Goal: Task Accomplishment & Management: Manage account settings

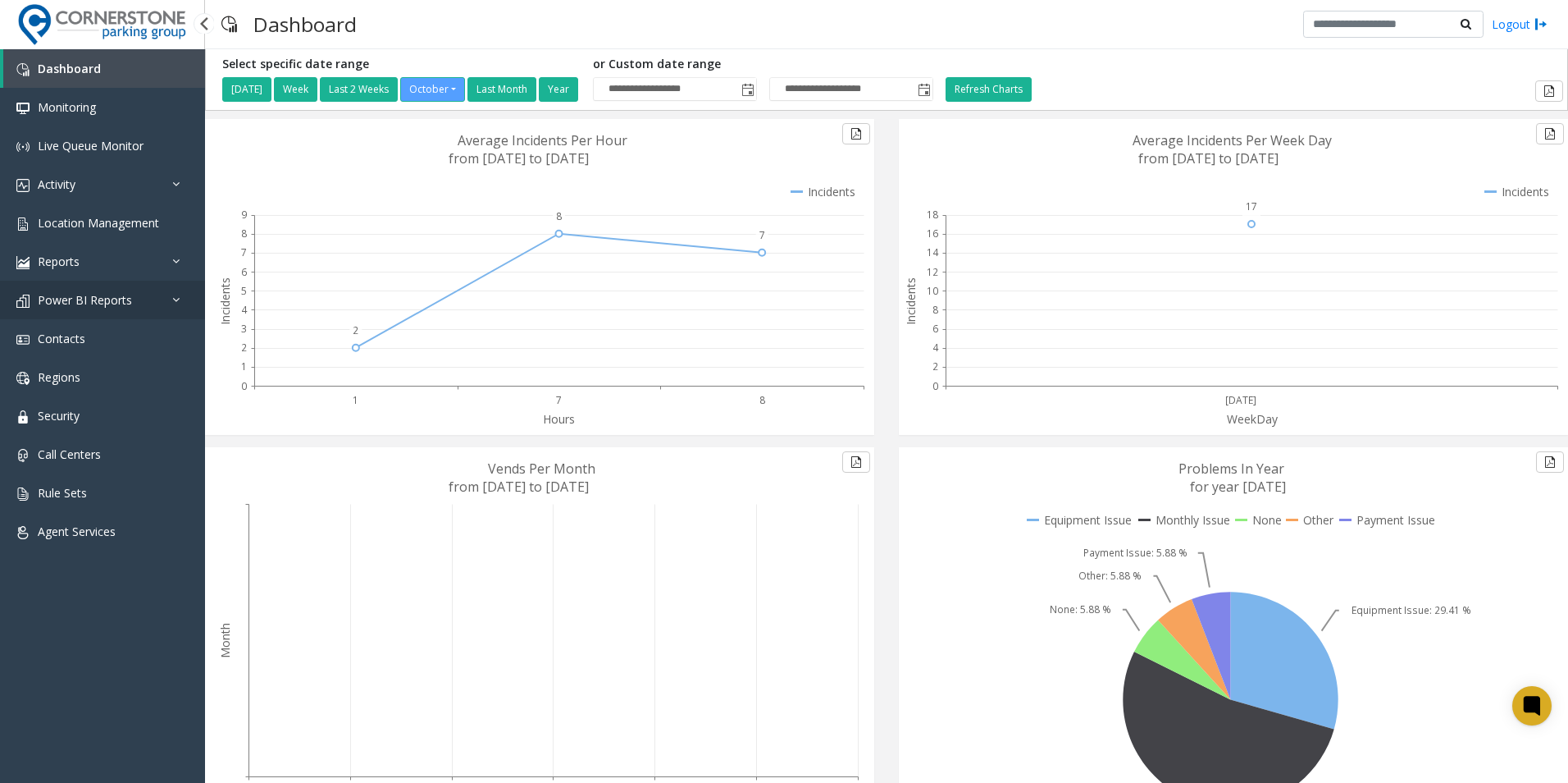
click at [161, 306] on link "Power BI Reports" at bounding box center [103, 300] width 205 height 39
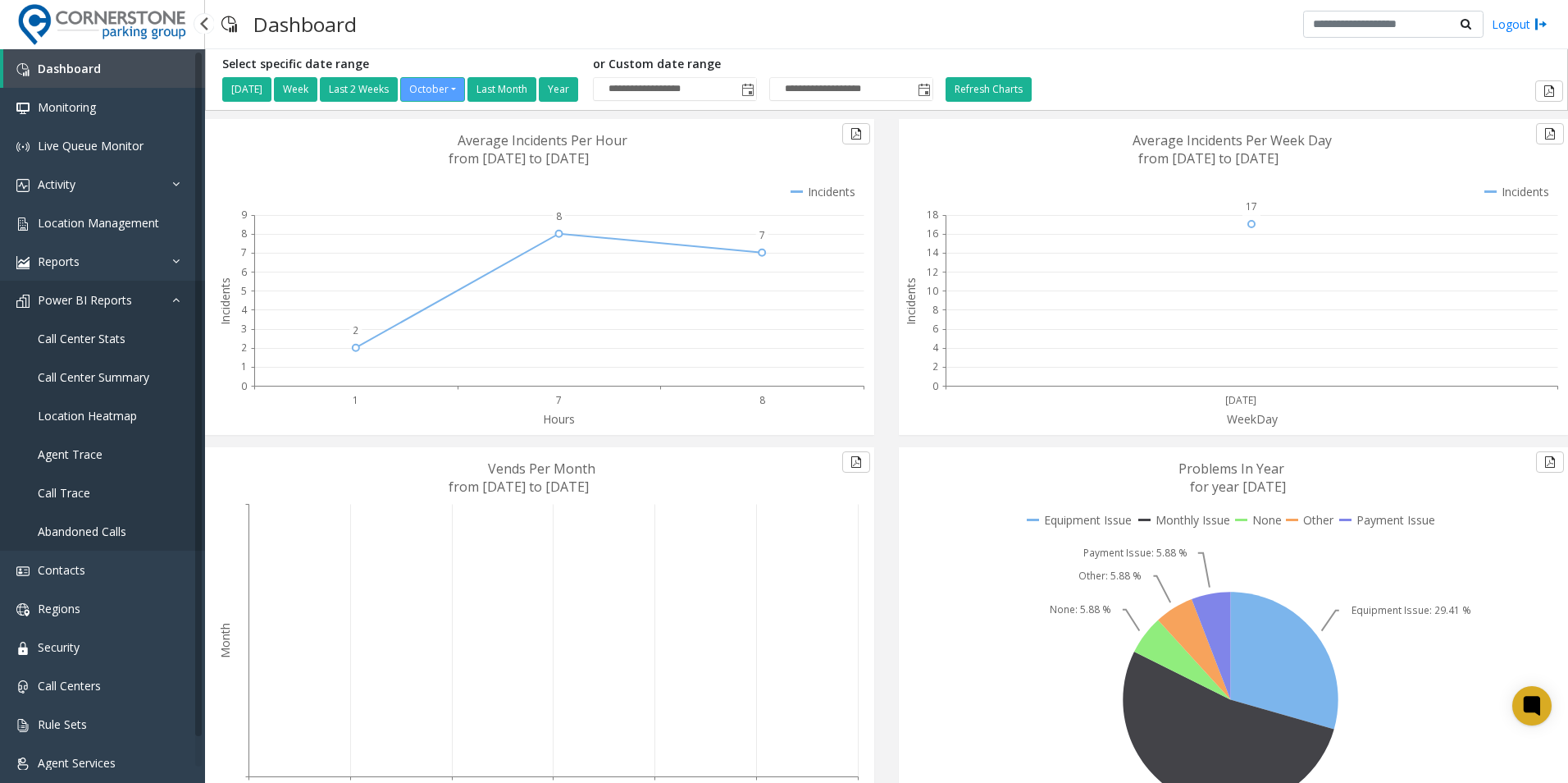
click at [166, 301] on link "Power BI Reports" at bounding box center [103, 300] width 205 height 39
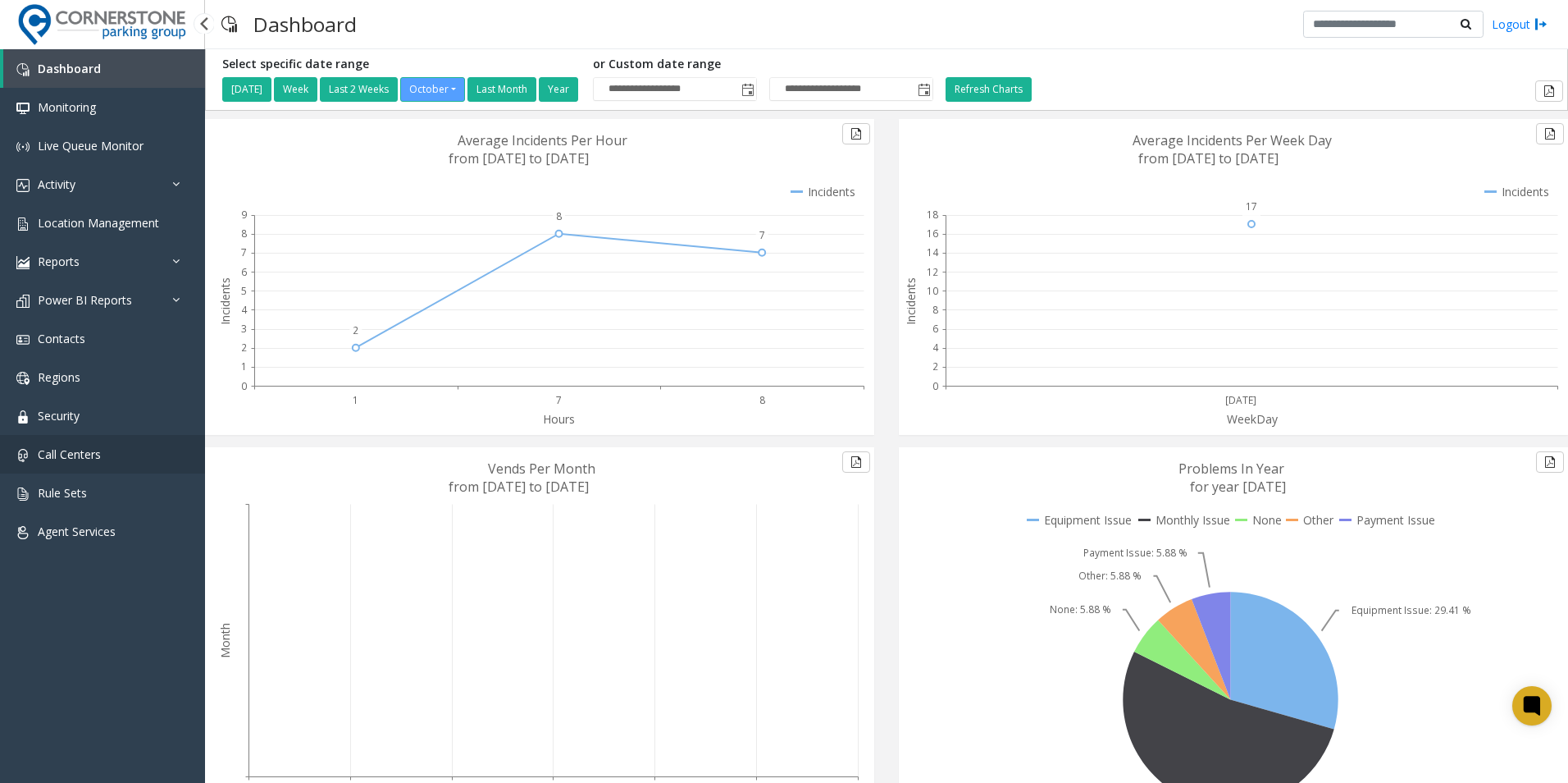
click at [106, 459] on link "Call Centers" at bounding box center [103, 454] width 205 height 39
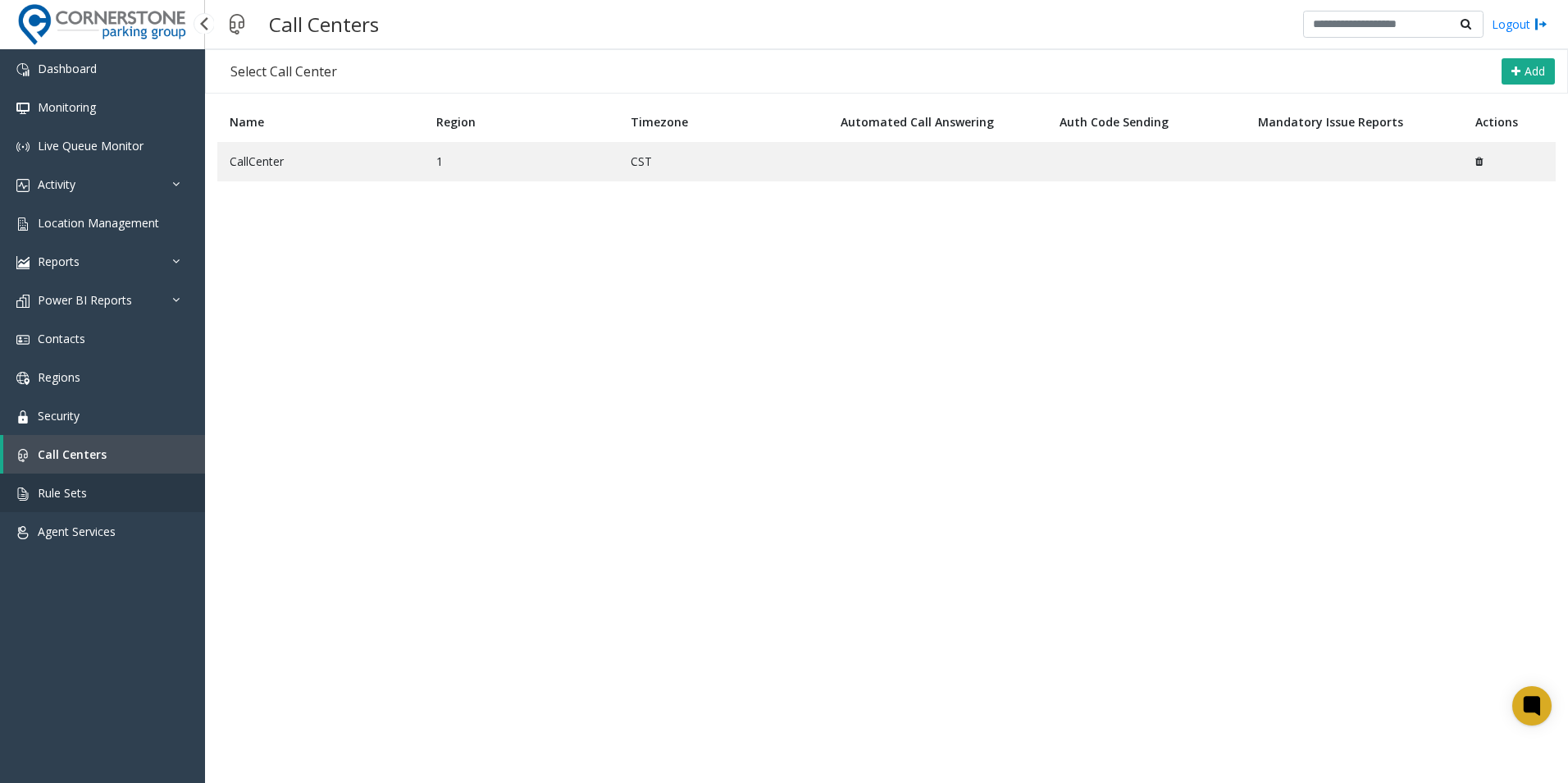
click at [85, 497] on span "Rule Sets" at bounding box center [63, 493] width 50 height 16
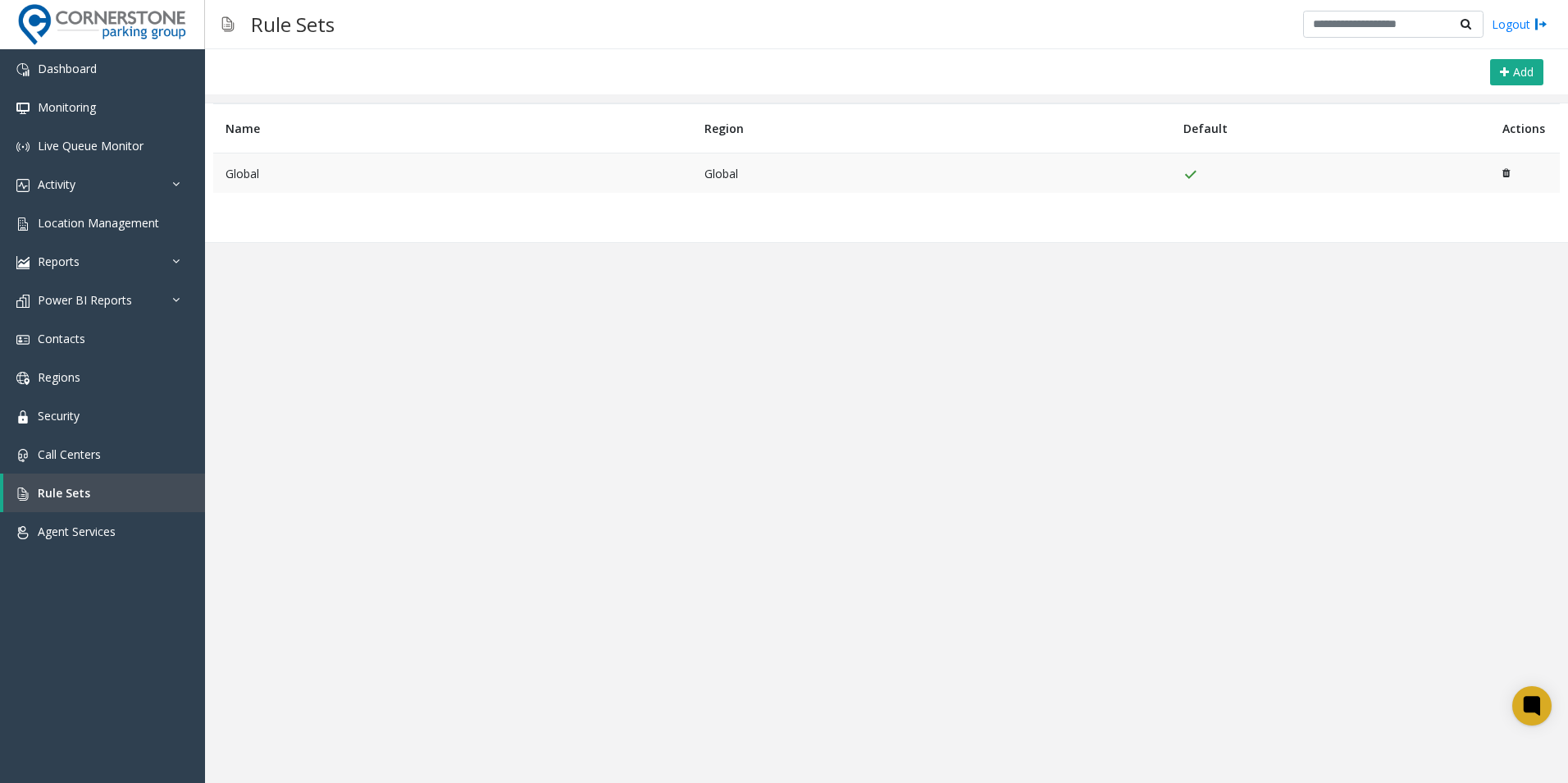
click at [401, 169] on td "Global" at bounding box center [452, 173] width 479 height 40
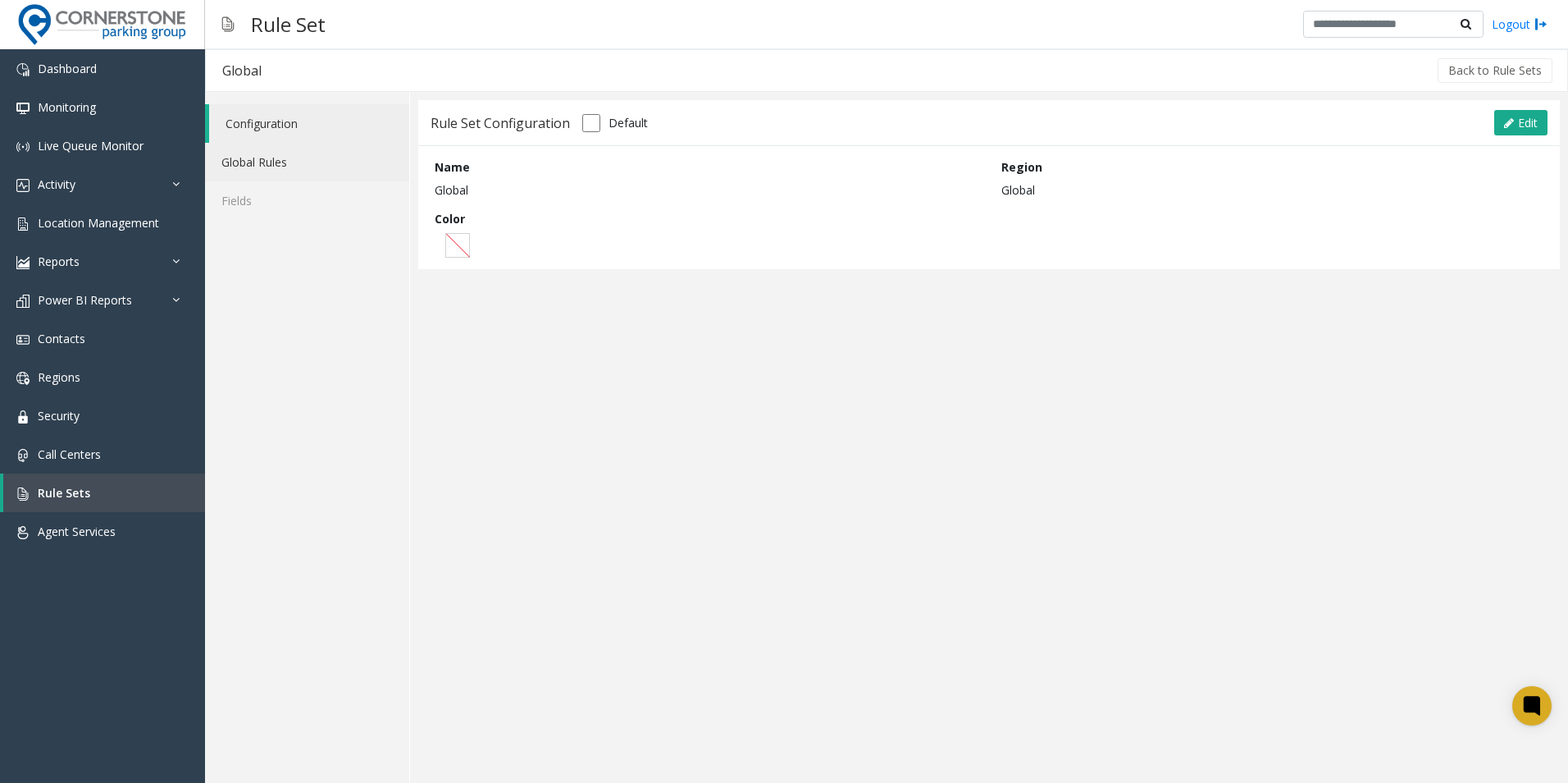
click at [290, 162] on link "Global Rules" at bounding box center [307, 162] width 205 height 39
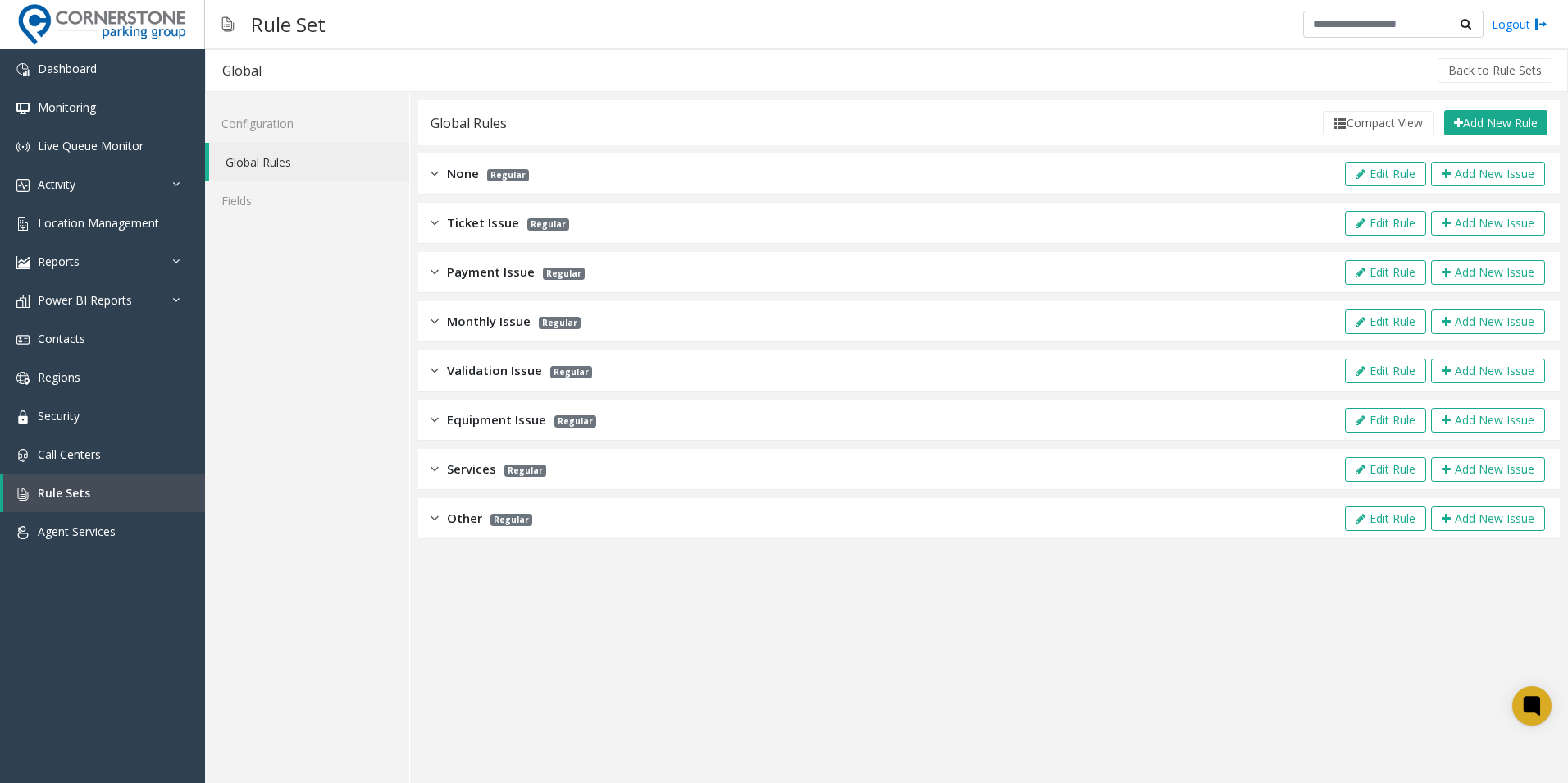
click at [438, 266] on img at bounding box center [434, 271] width 8 height 19
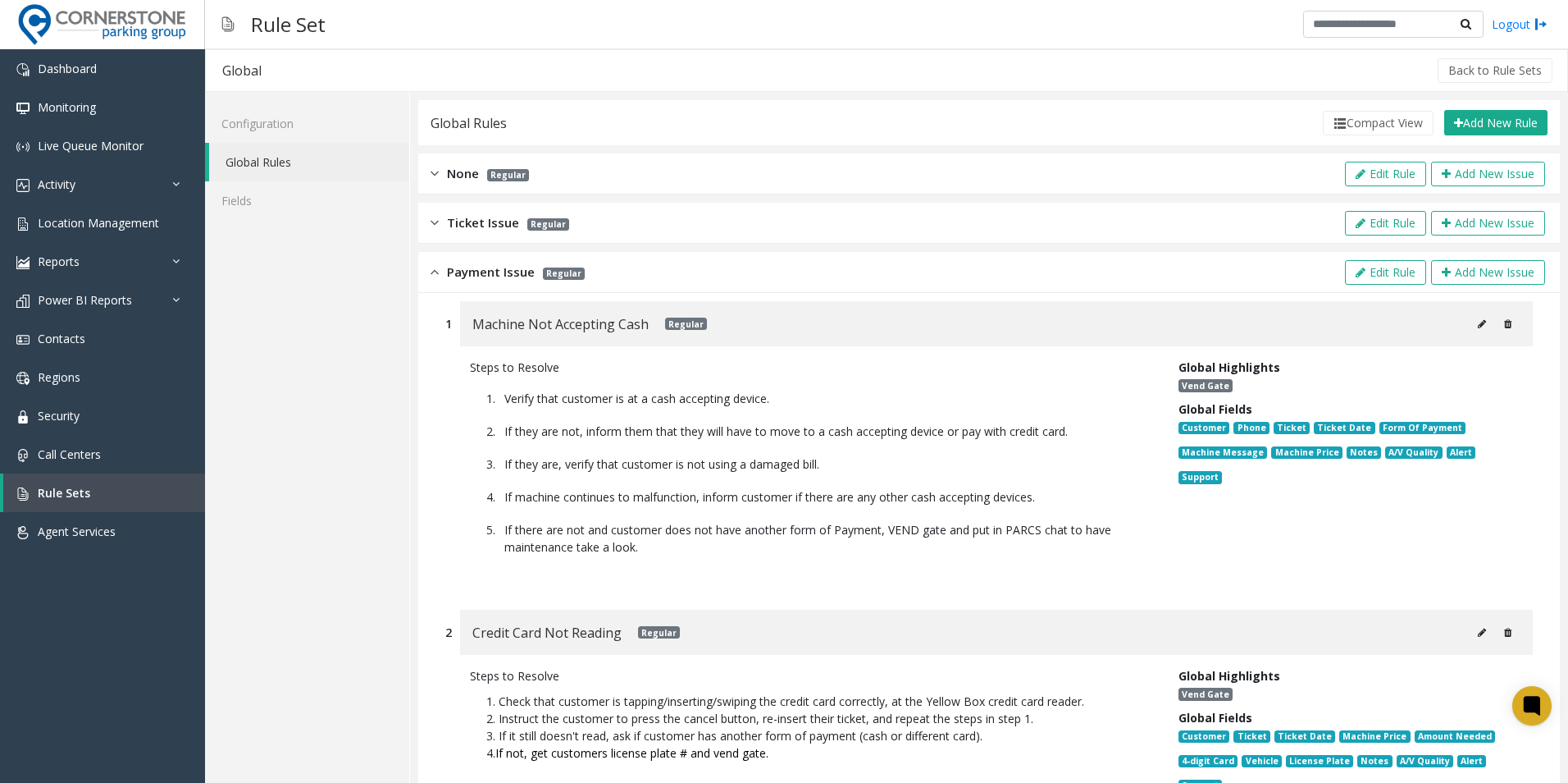
click at [434, 275] on img at bounding box center [434, 271] width 8 height 19
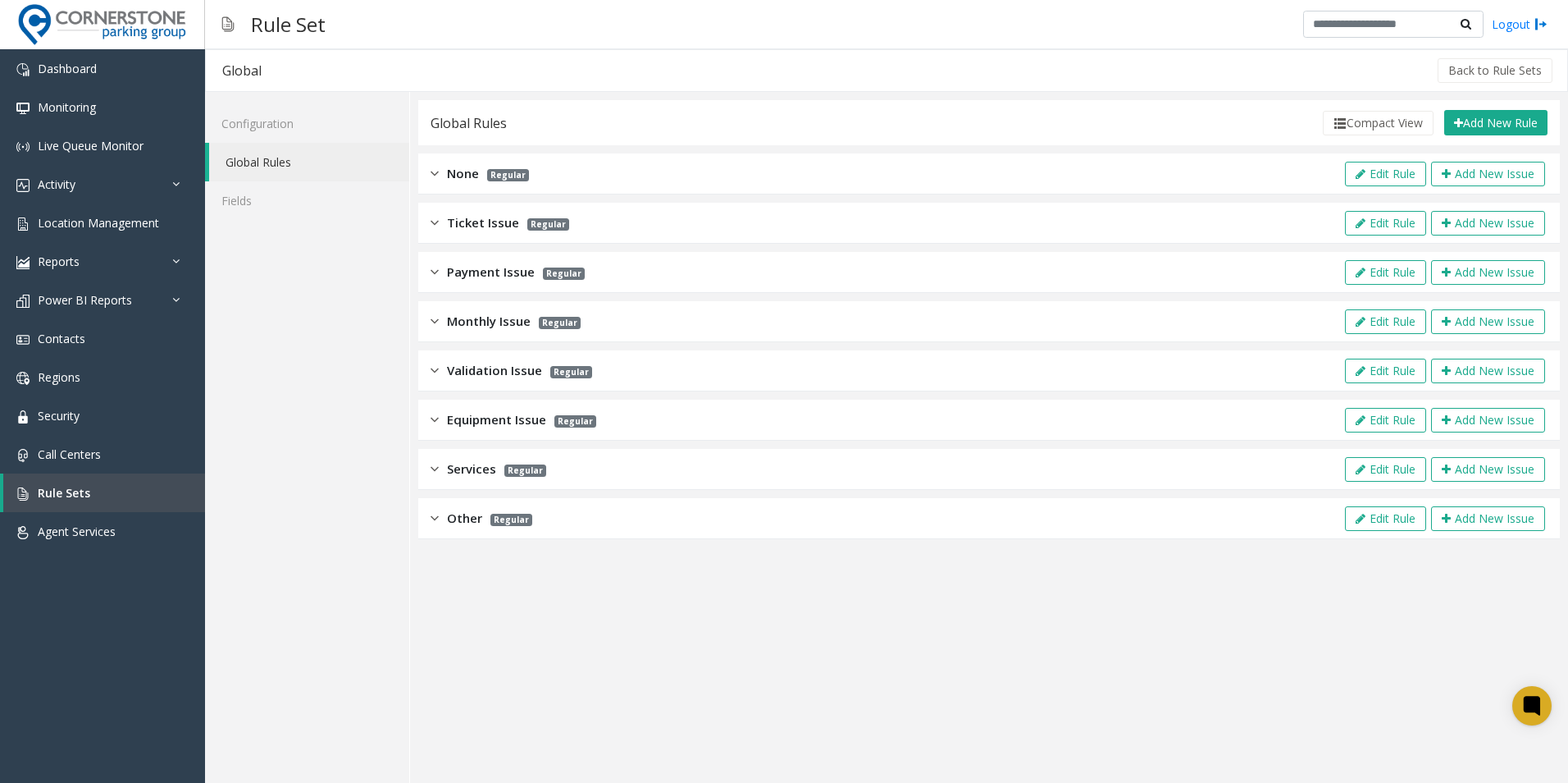
click at [436, 376] on img at bounding box center [434, 370] width 8 height 19
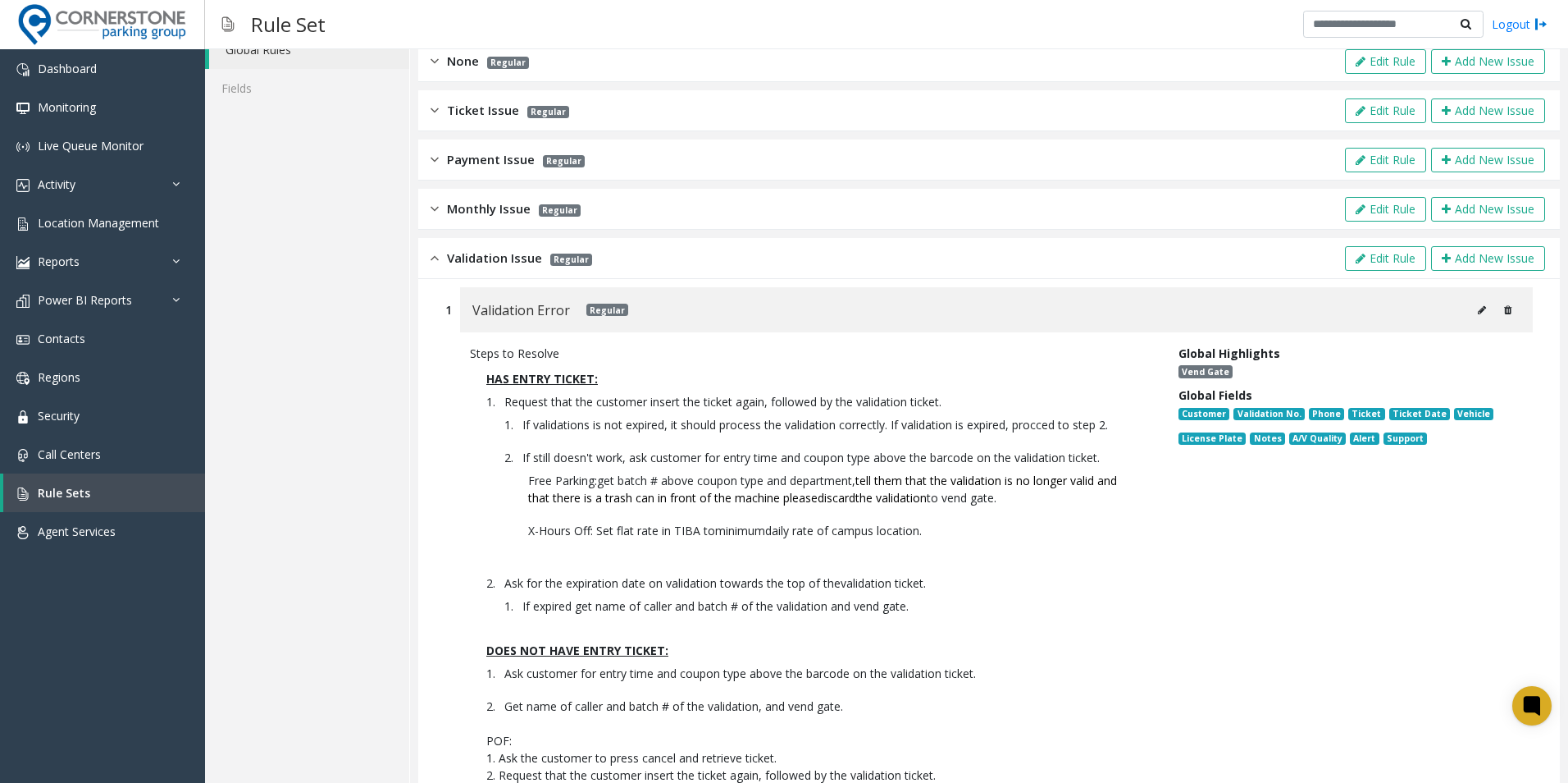
scroll to position [82, 0]
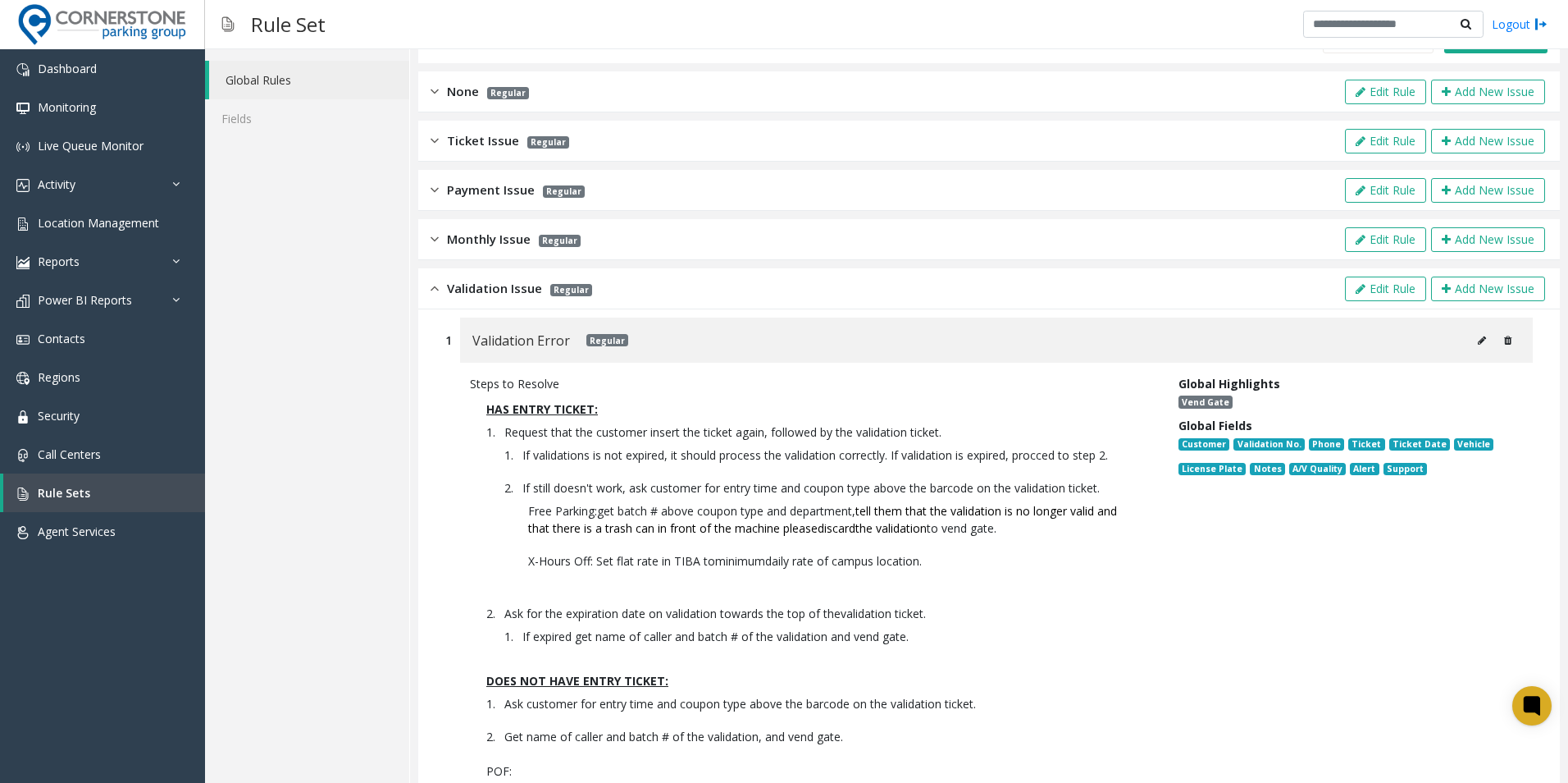
drag, startPoint x: 432, startPoint y: 296, endPoint x: 437, endPoint y: 306, distance: 11.2
click at [432, 298] on div "Validation Issue Regular Edit Rule Add New Issue" at bounding box center [990, 289] width 1142 height 41
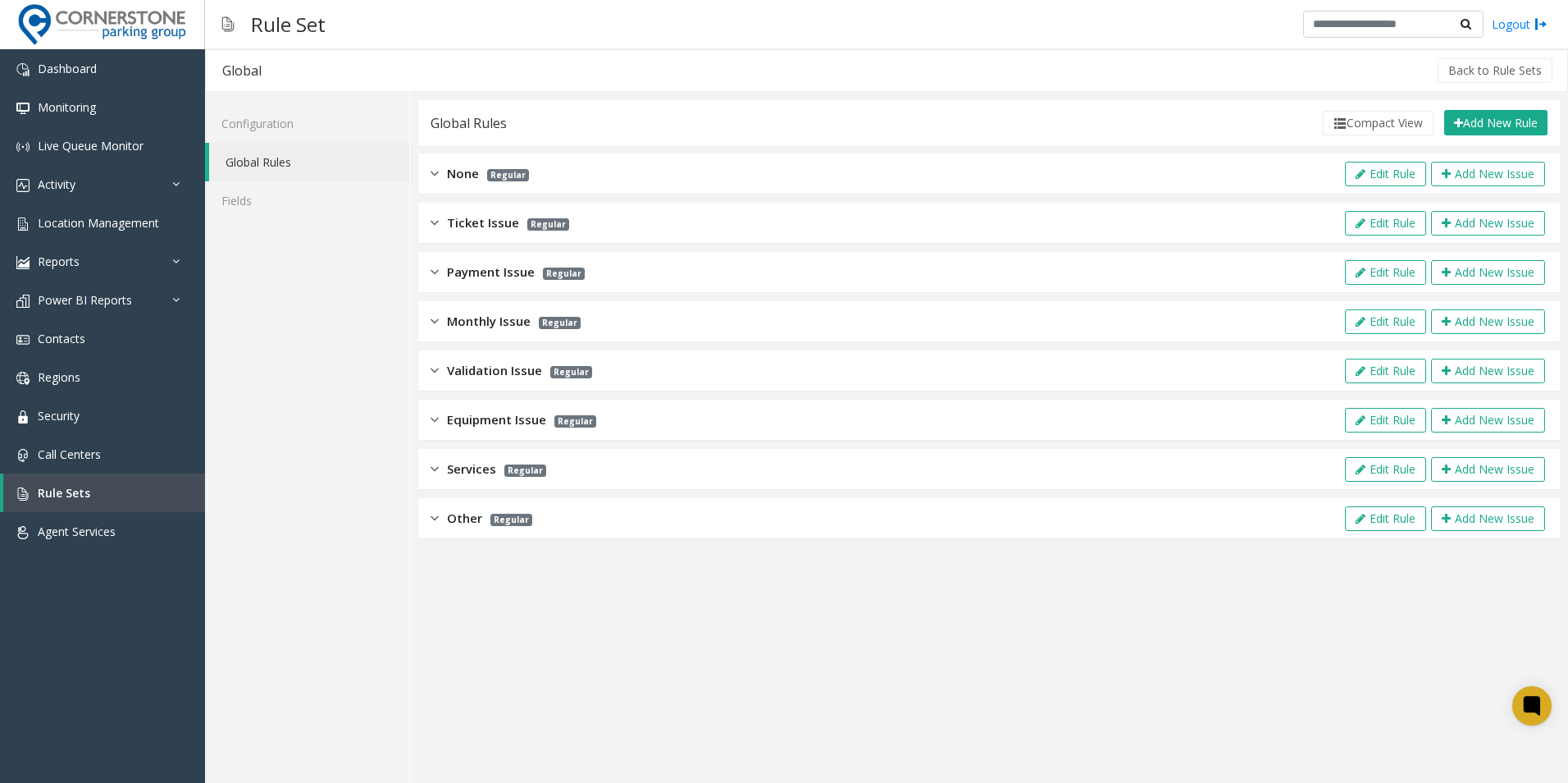
click at [485, 122] on div "Global Rules" at bounding box center [468, 123] width 76 height 21
click at [611, 128] on div "Compact View Add New Rule" at bounding box center [1028, 123] width 1041 height 27
click at [308, 162] on link "Global Rules" at bounding box center [309, 162] width 200 height 39
click at [292, 121] on link "Configuration" at bounding box center [307, 124] width 205 height 39
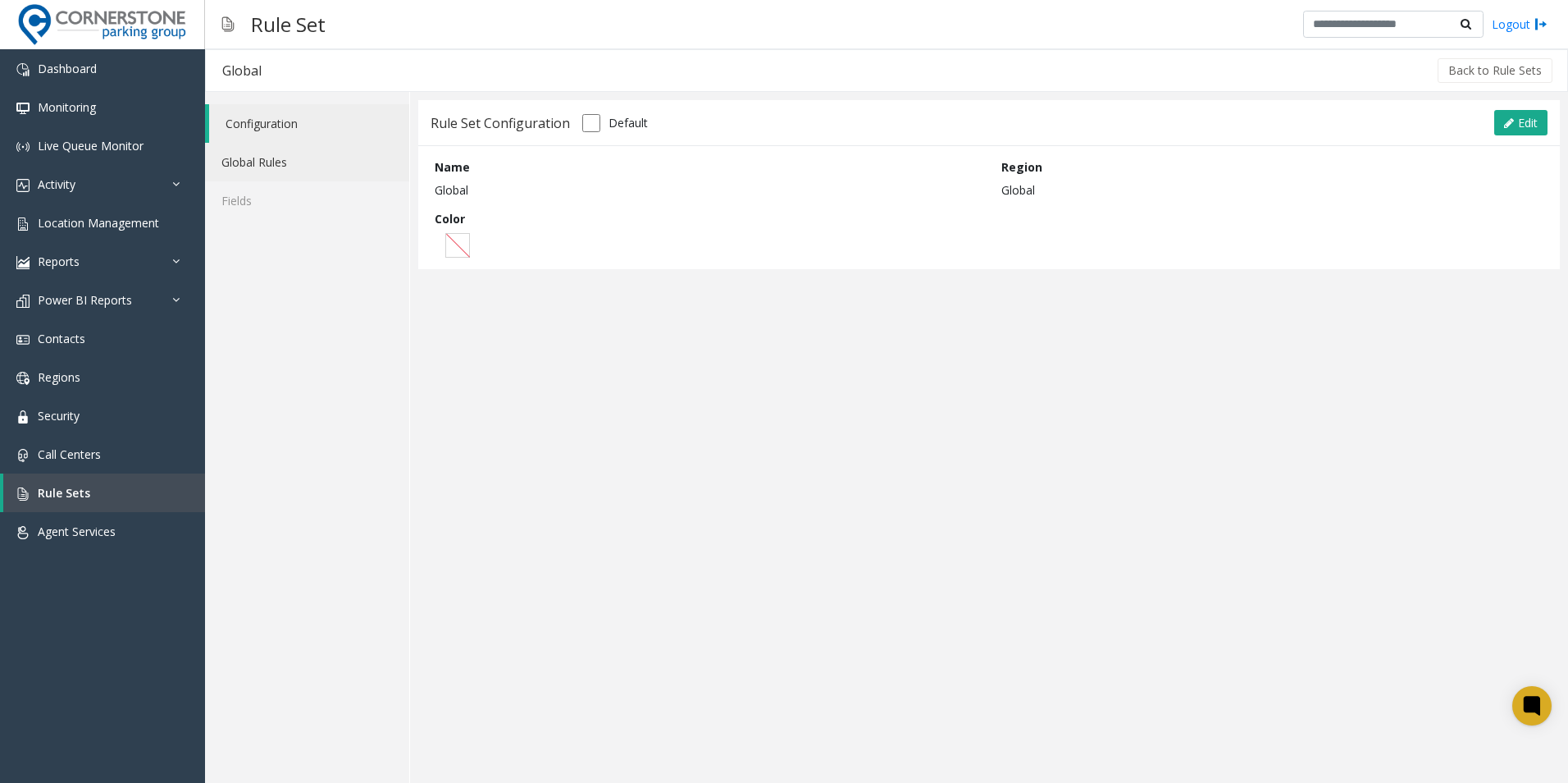
click at [304, 164] on link "Global Rules" at bounding box center [307, 162] width 205 height 39
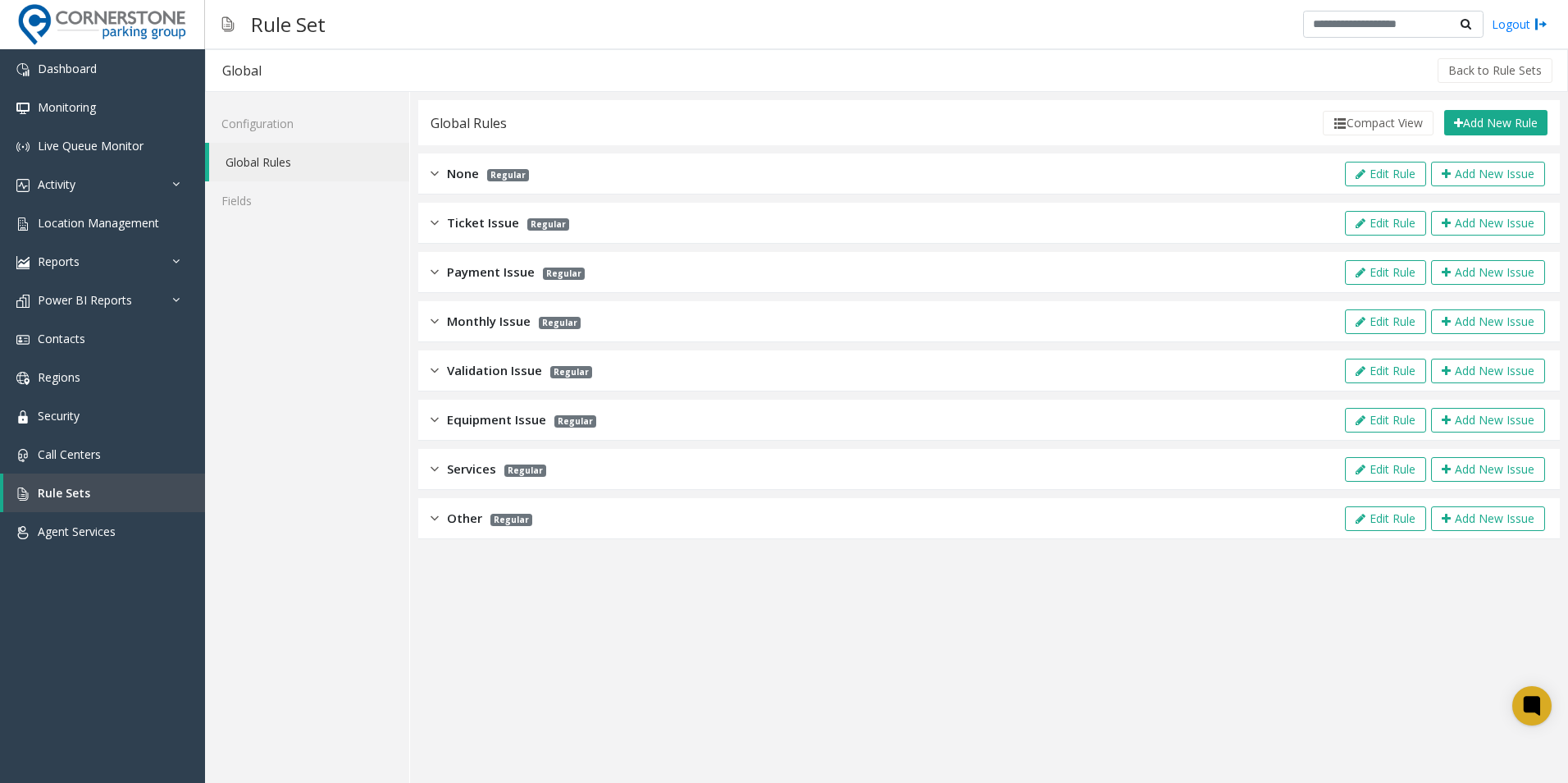
drag, startPoint x: 552, startPoint y: 125, endPoint x: 492, endPoint y: 117, distance: 60.5
click at [547, 125] on div "Compact View Add New Rule" at bounding box center [1028, 123] width 1041 height 27
drag, startPoint x: 490, startPoint y: 120, endPoint x: 446, endPoint y: 138, distance: 47.5
click at [446, 138] on div "Global Rules Compact View Add New Rule" at bounding box center [990, 122] width 1142 height 45
click at [1204, 118] on div "Compact View Add New Rule" at bounding box center [1028, 123] width 1041 height 27
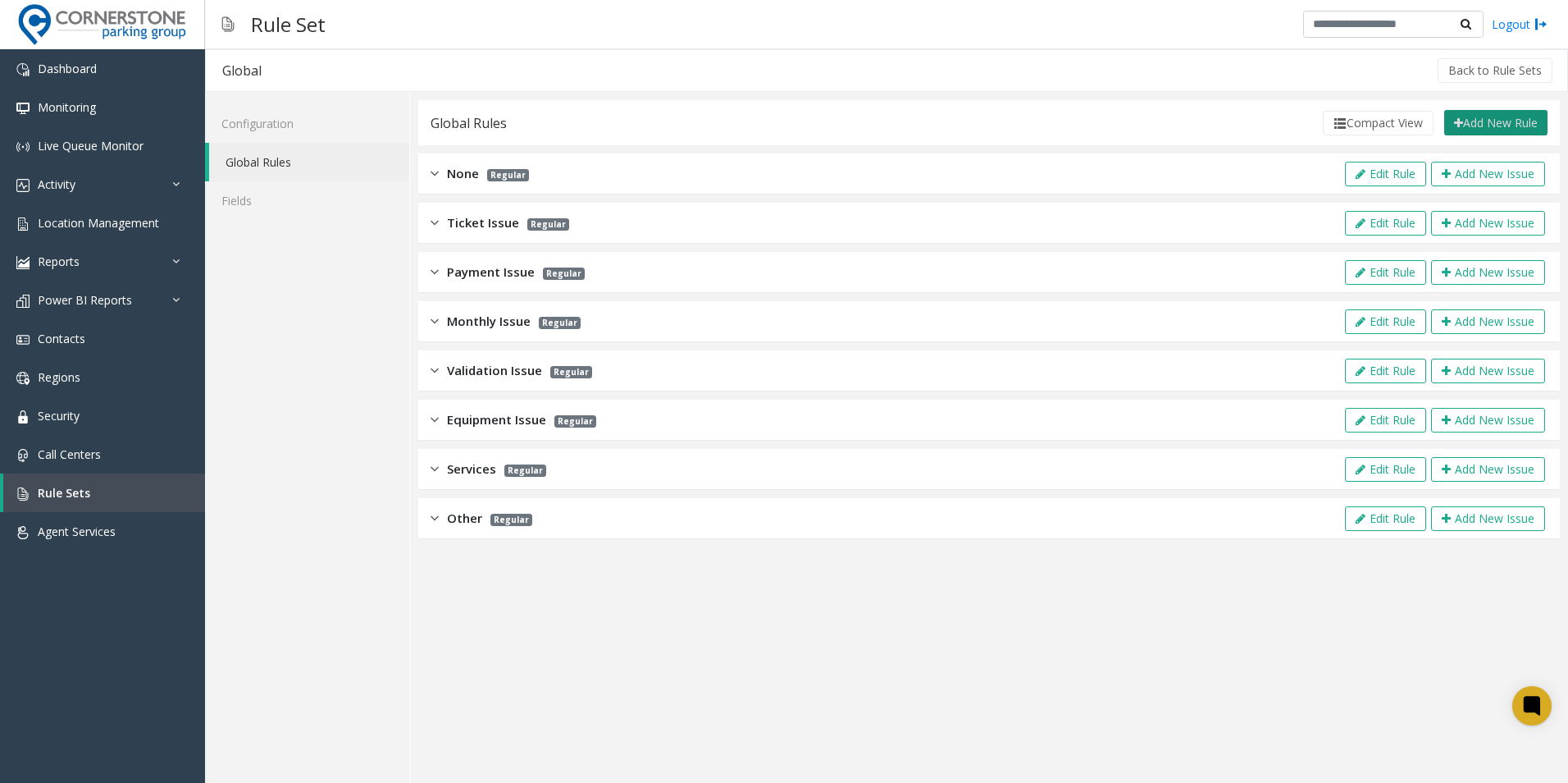
click at [1477, 120] on button "Add New Rule" at bounding box center [1496, 123] width 104 height 27
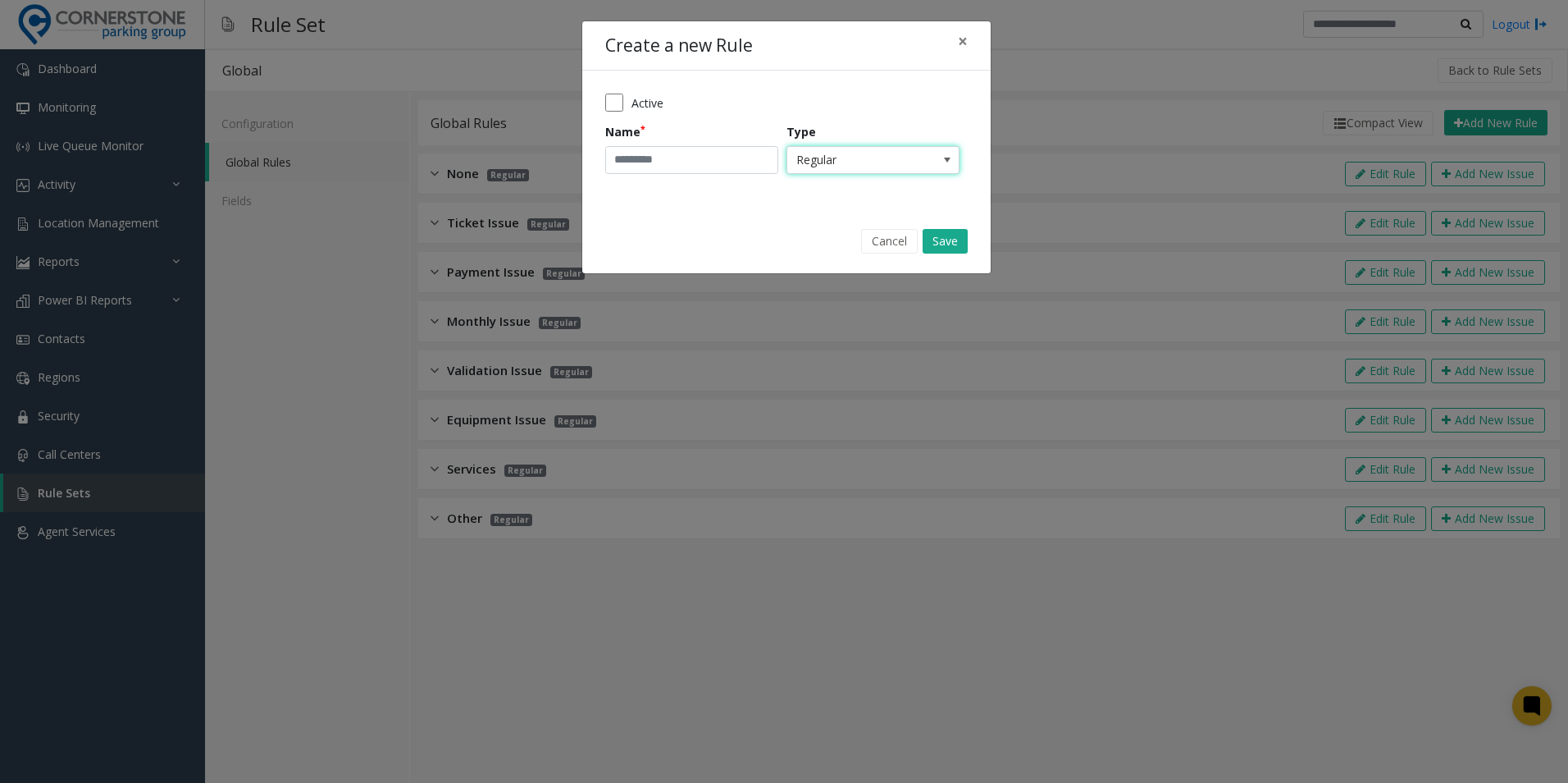
click at [938, 164] on span at bounding box center [947, 160] width 23 height 27
click at [943, 159] on span at bounding box center [947, 159] width 13 height 13
click at [681, 167] on input "Name" at bounding box center [691, 160] width 173 height 28
click at [962, 35] on span "×" at bounding box center [962, 41] width 10 height 23
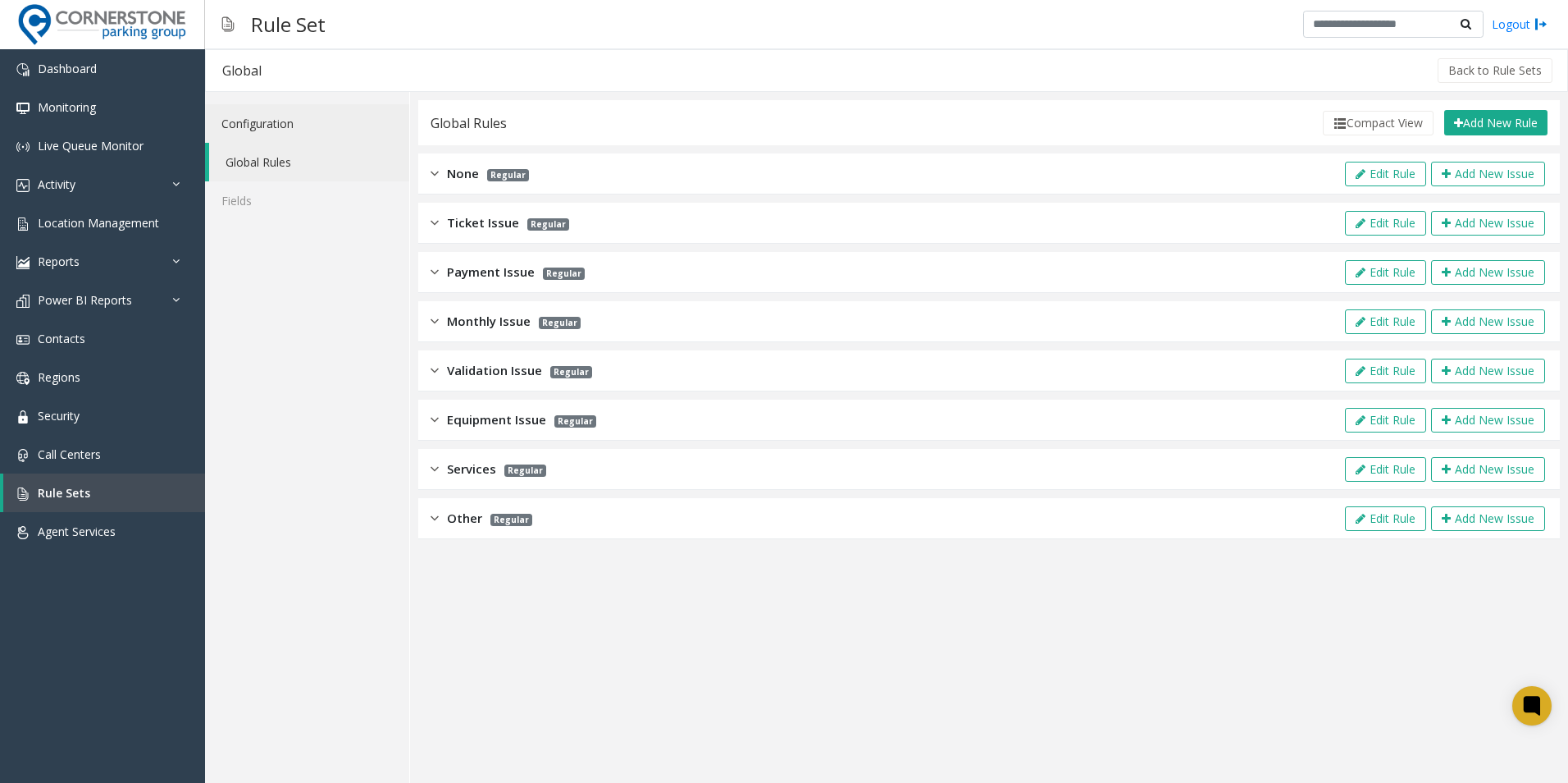
click at [310, 126] on link "Configuration" at bounding box center [307, 124] width 205 height 39
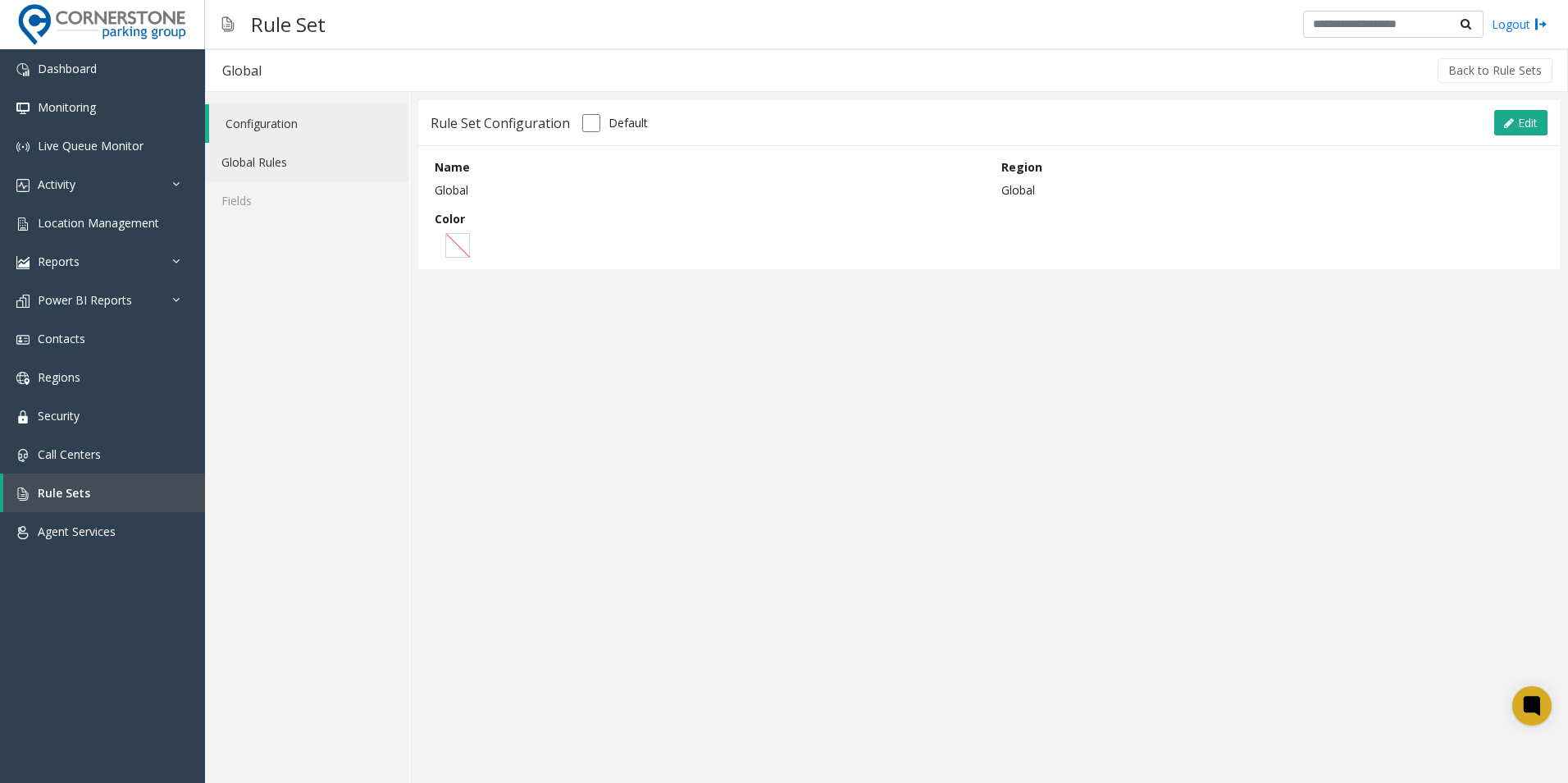
click at [286, 151] on link "Global Rules" at bounding box center [307, 162] width 205 height 39
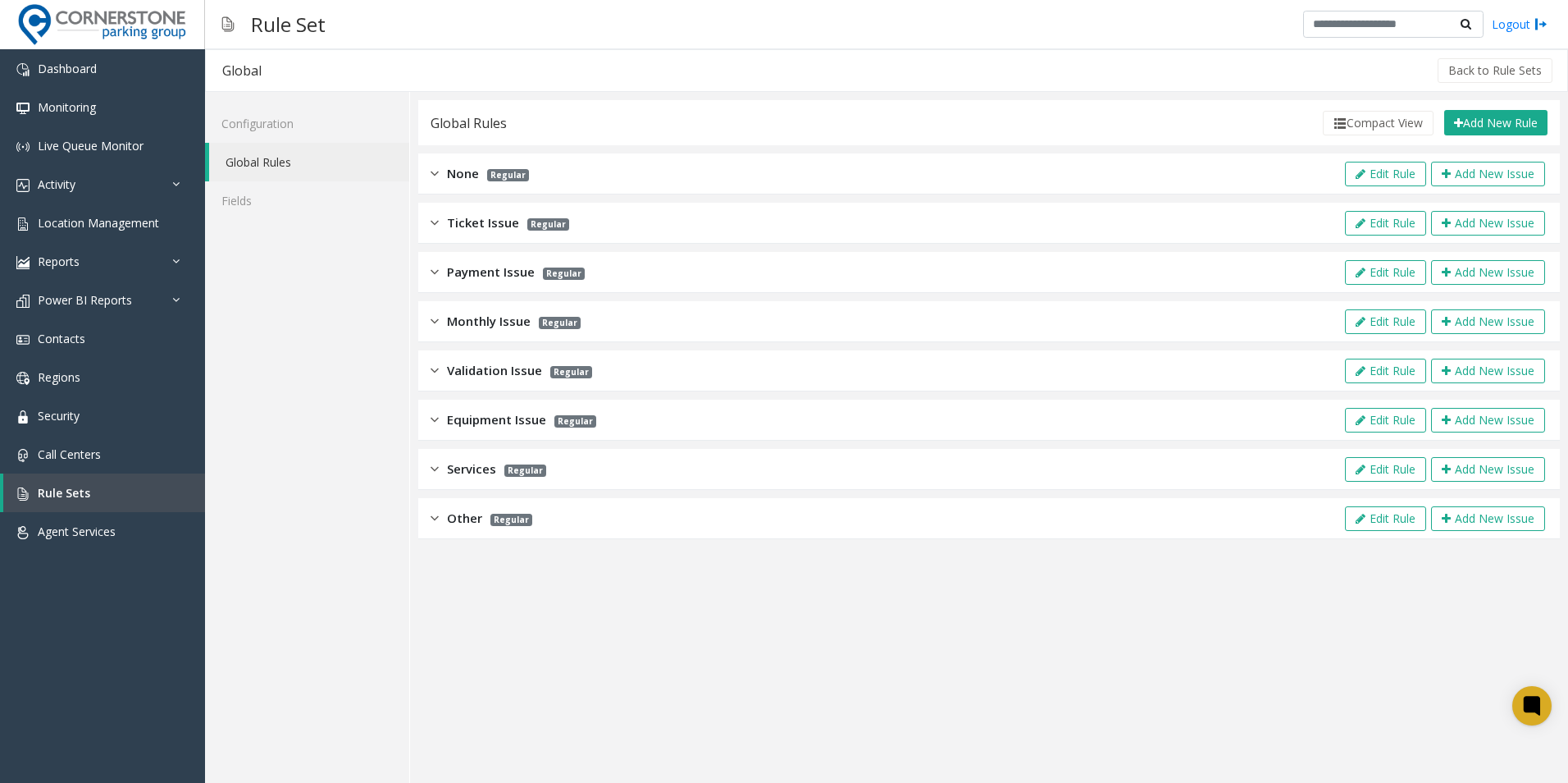
click at [434, 516] on img at bounding box center [434, 517] width 8 height 19
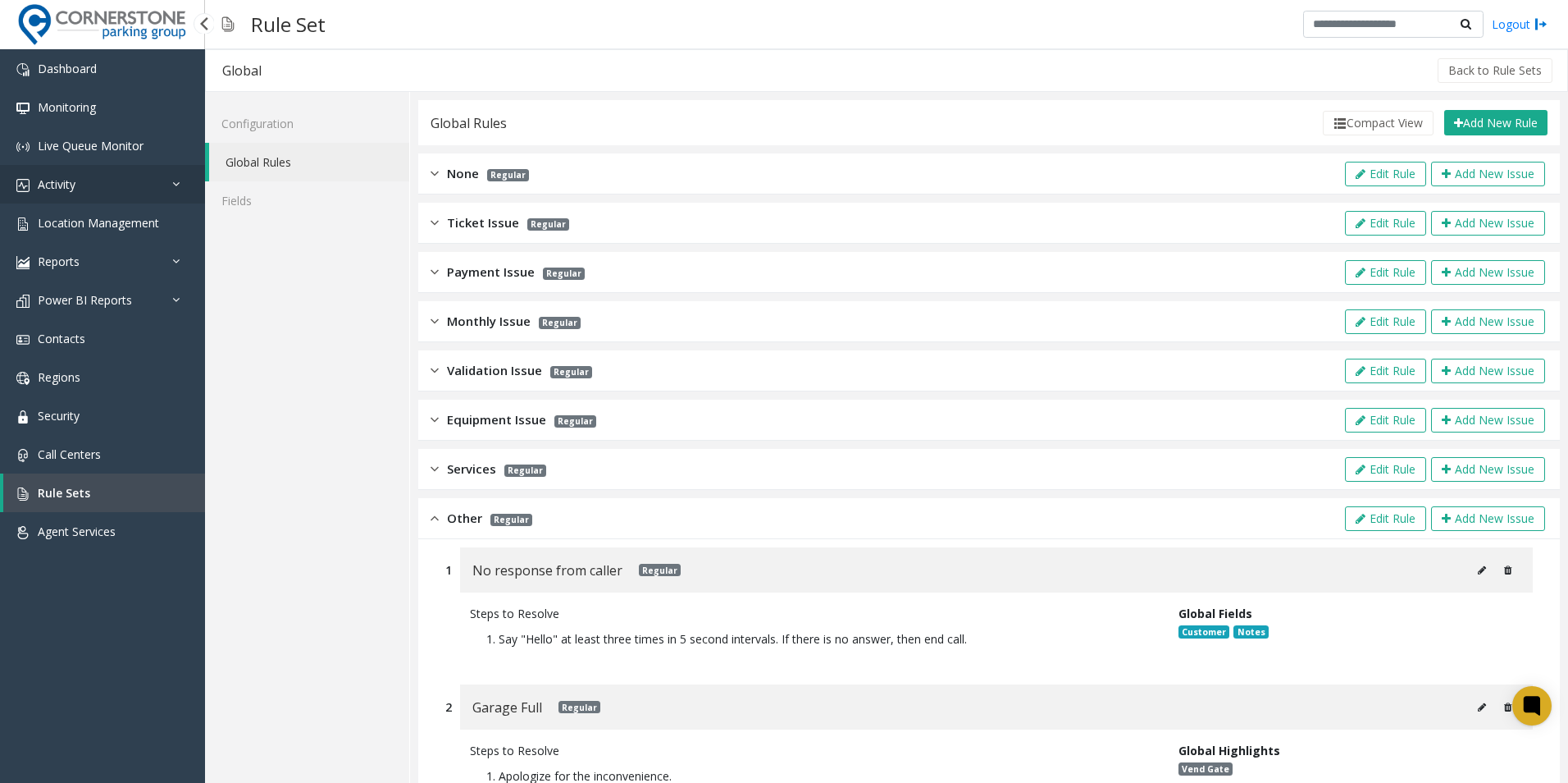
click at [151, 184] on link "Activity" at bounding box center [103, 184] width 205 height 39
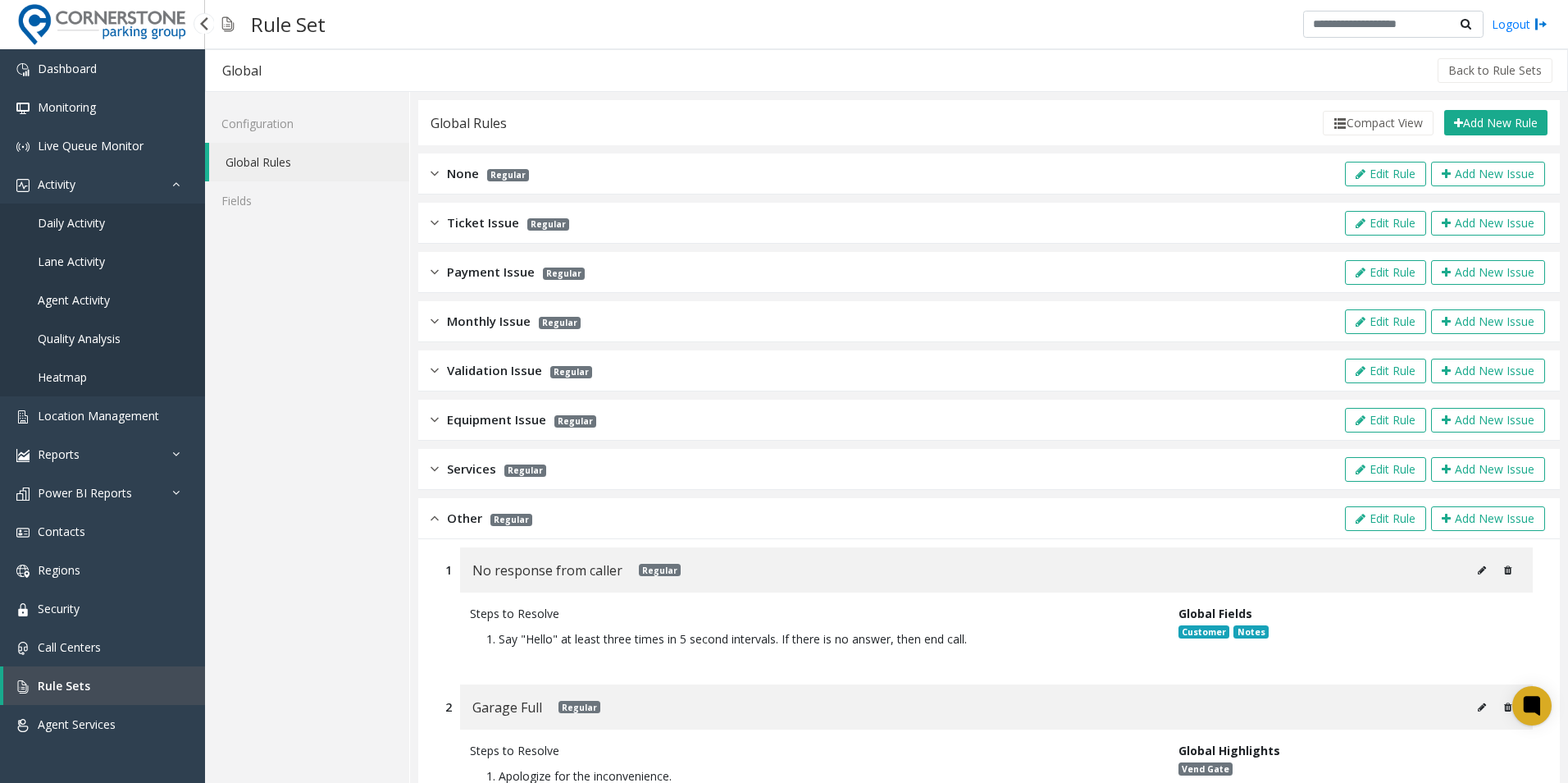
click at [127, 224] on link "Daily Activity" at bounding box center [103, 223] width 205 height 39
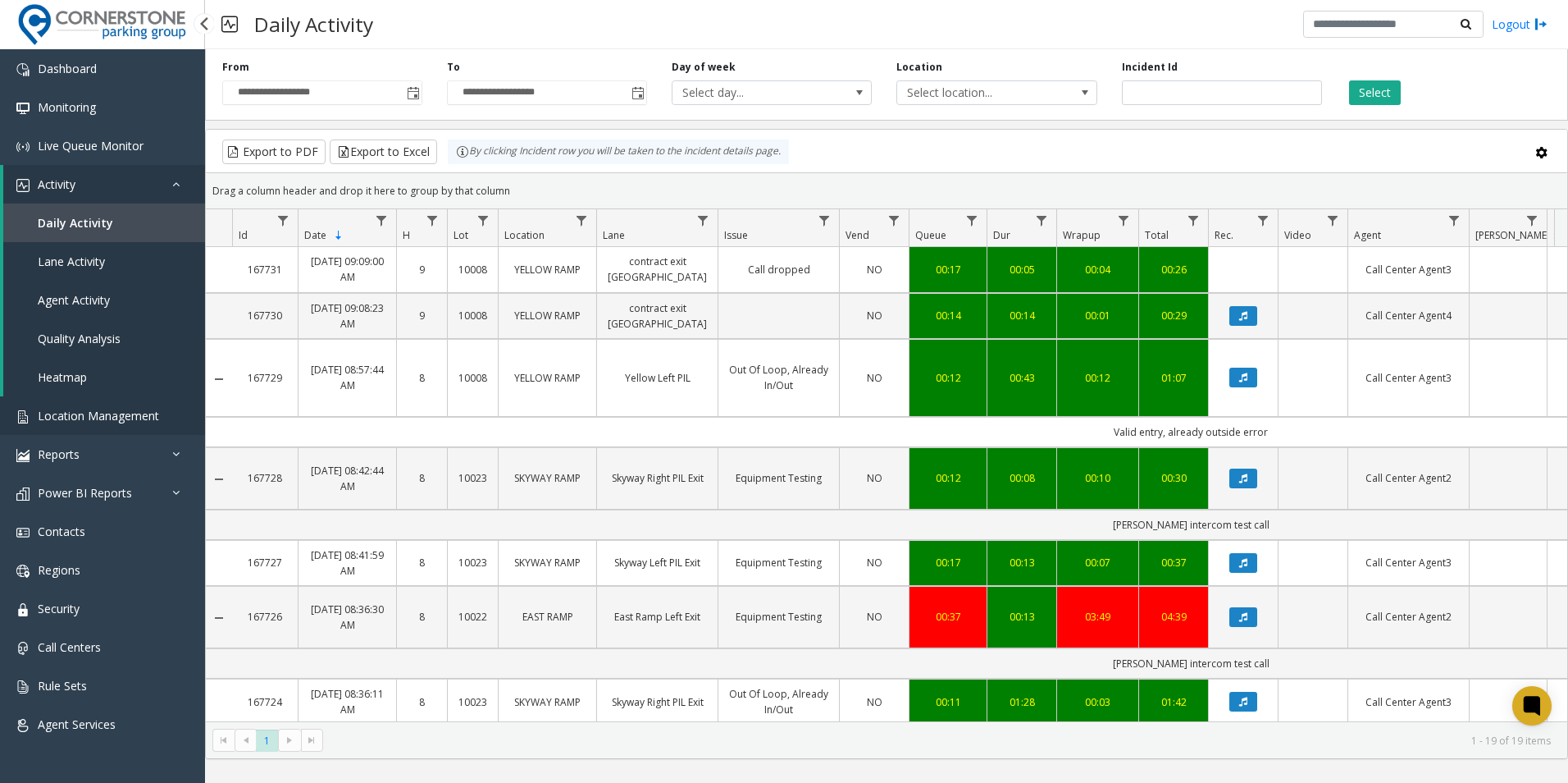
click at [144, 426] on link "Location Management" at bounding box center [103, 416] width 205 height 39
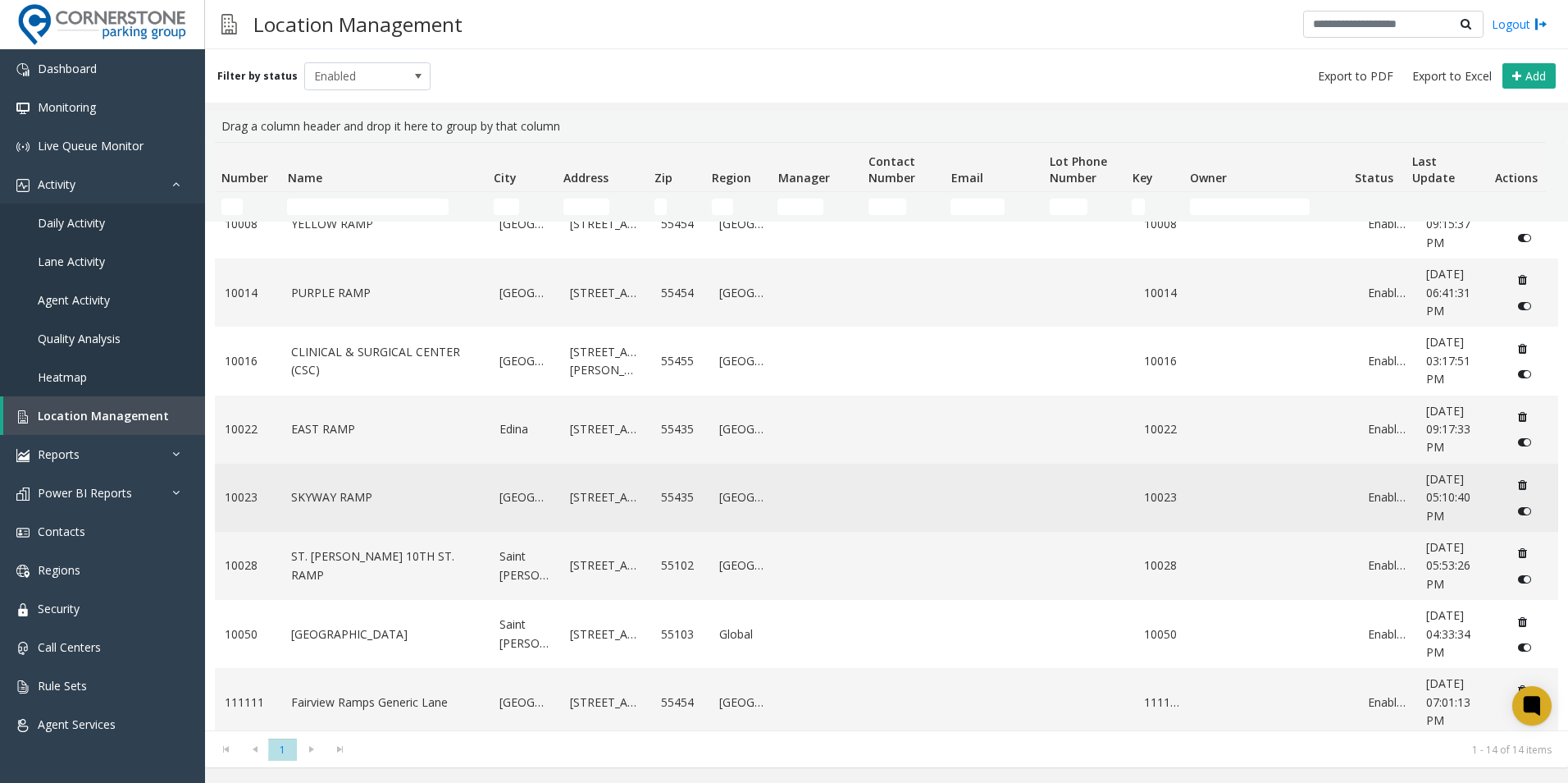
scroll to position [221, 0]
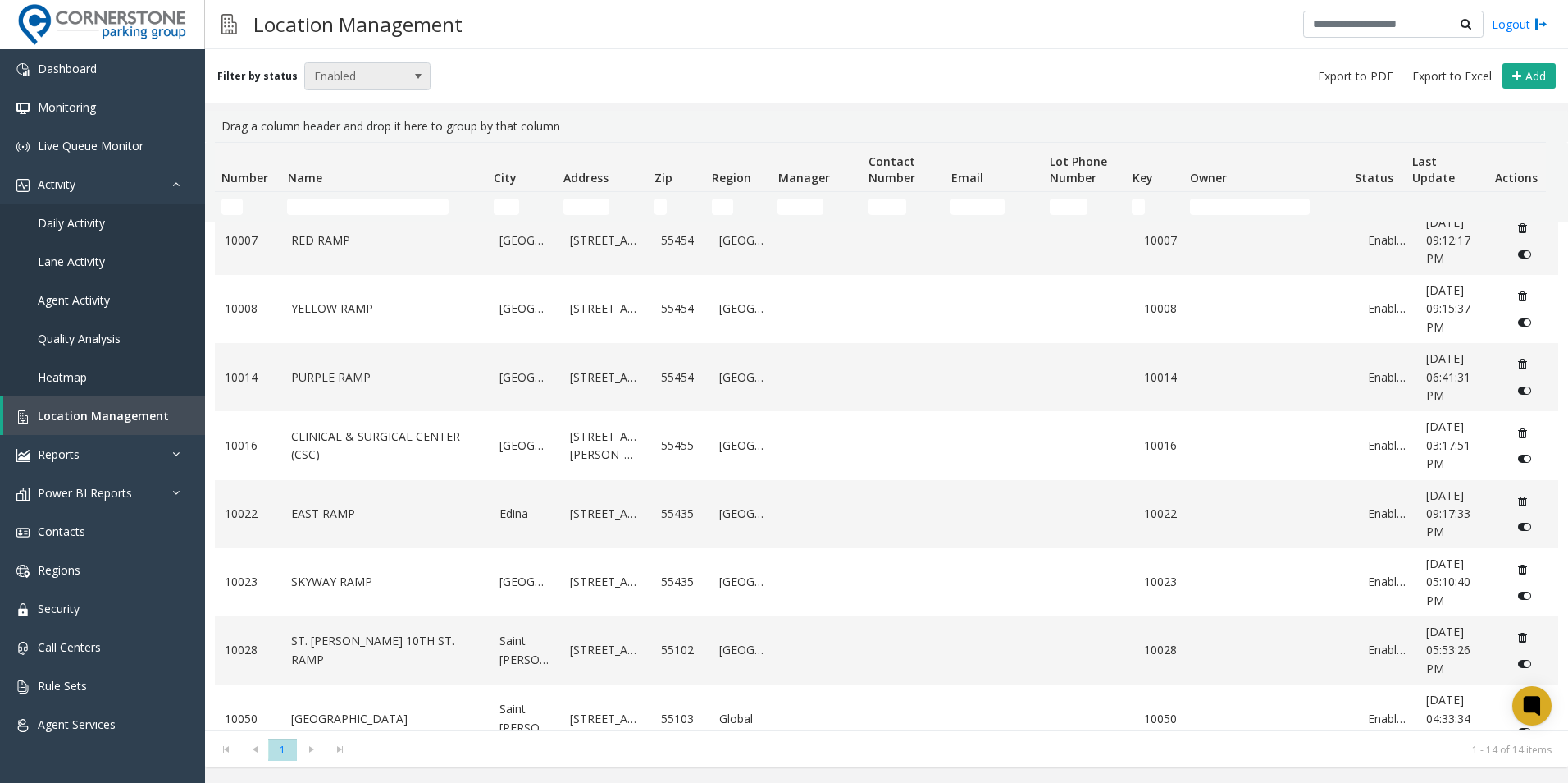
click at [421, 76] on span at bounding box center [419, 76] width 23 height 27
click at [545, 69] on div "Filter by status Enabled Add" at bounding box center [887, 76] width 1363 height 53
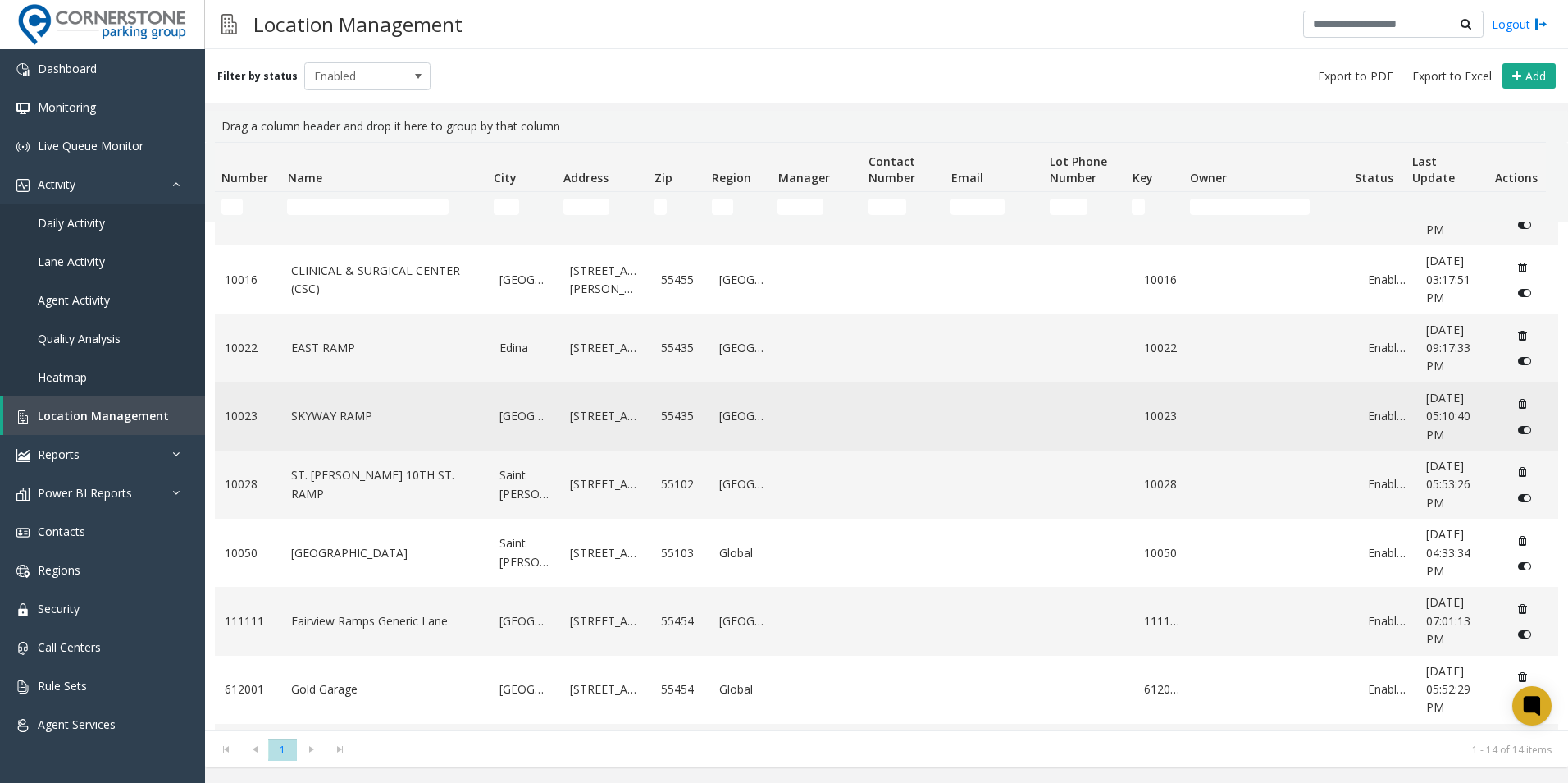
scroll to position [467, 0]
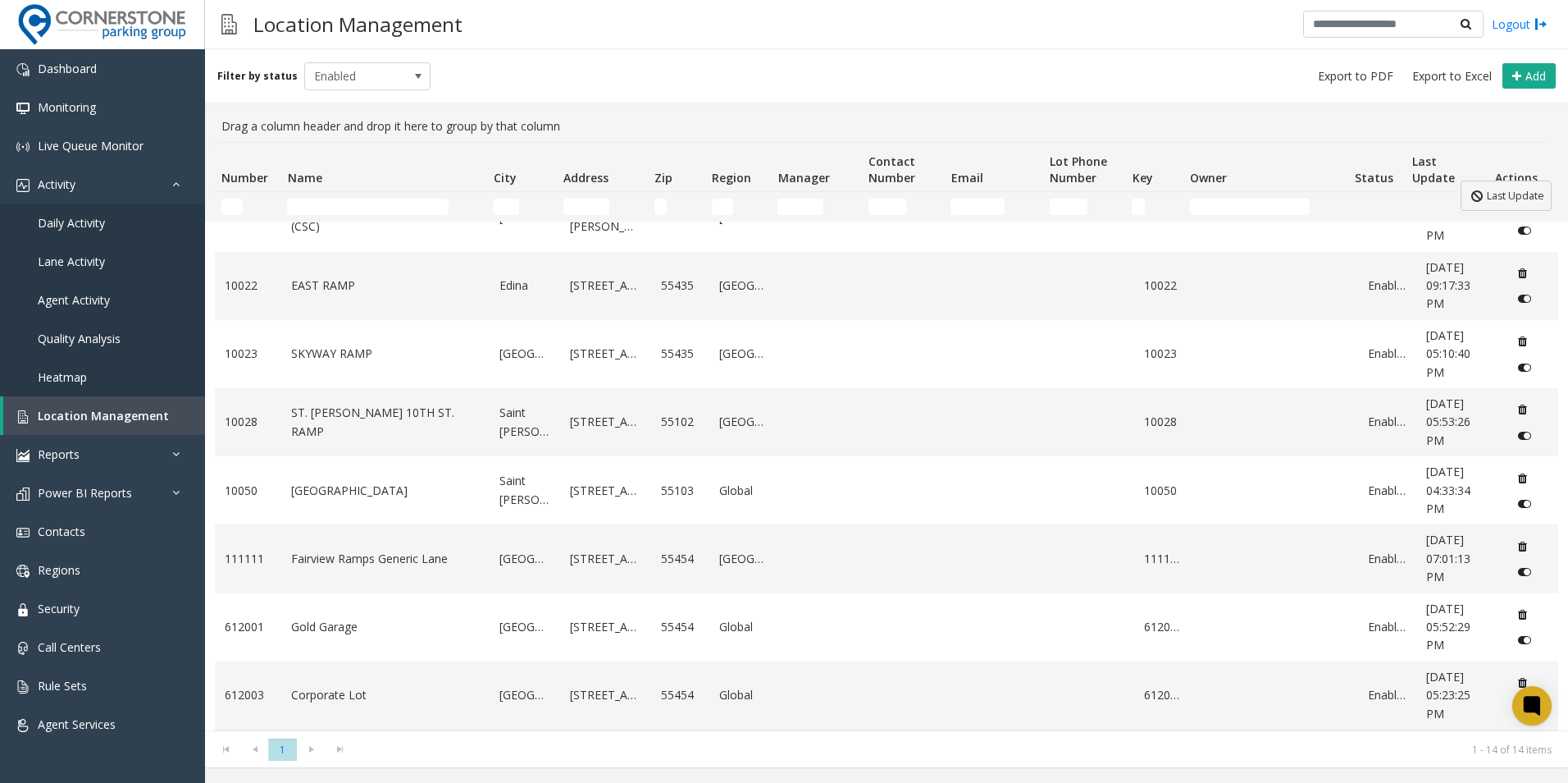
click at [1464, 180] on th "Last Update" at bounding box center [1447, 167] width 82 height 50
click at [105, 559] on link "Regions" at bounding box center [103, 570] width 205 height 39
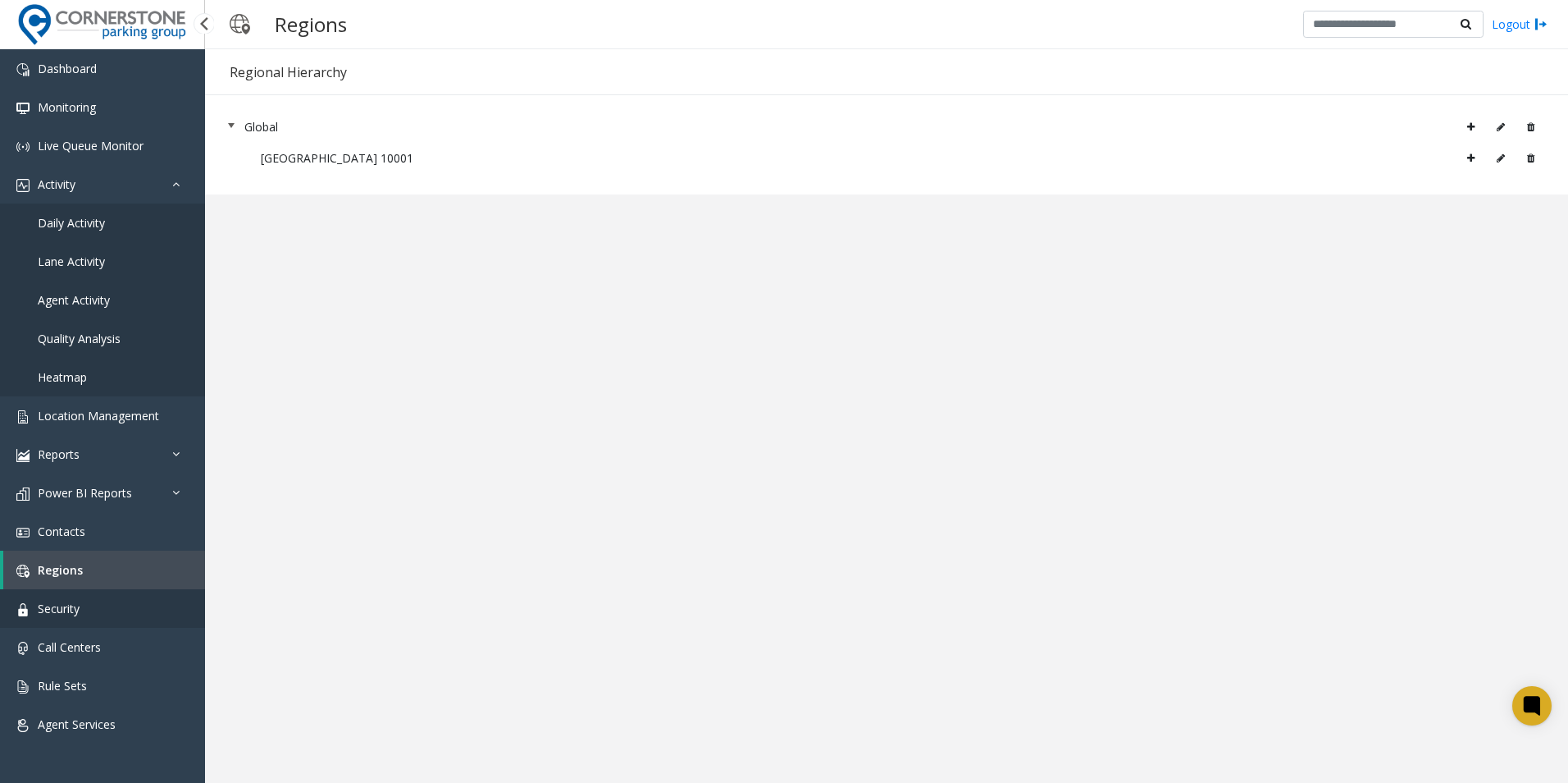
click at [112, 607] on link "Security" at bounding box center [103, 609] width 205 height 39
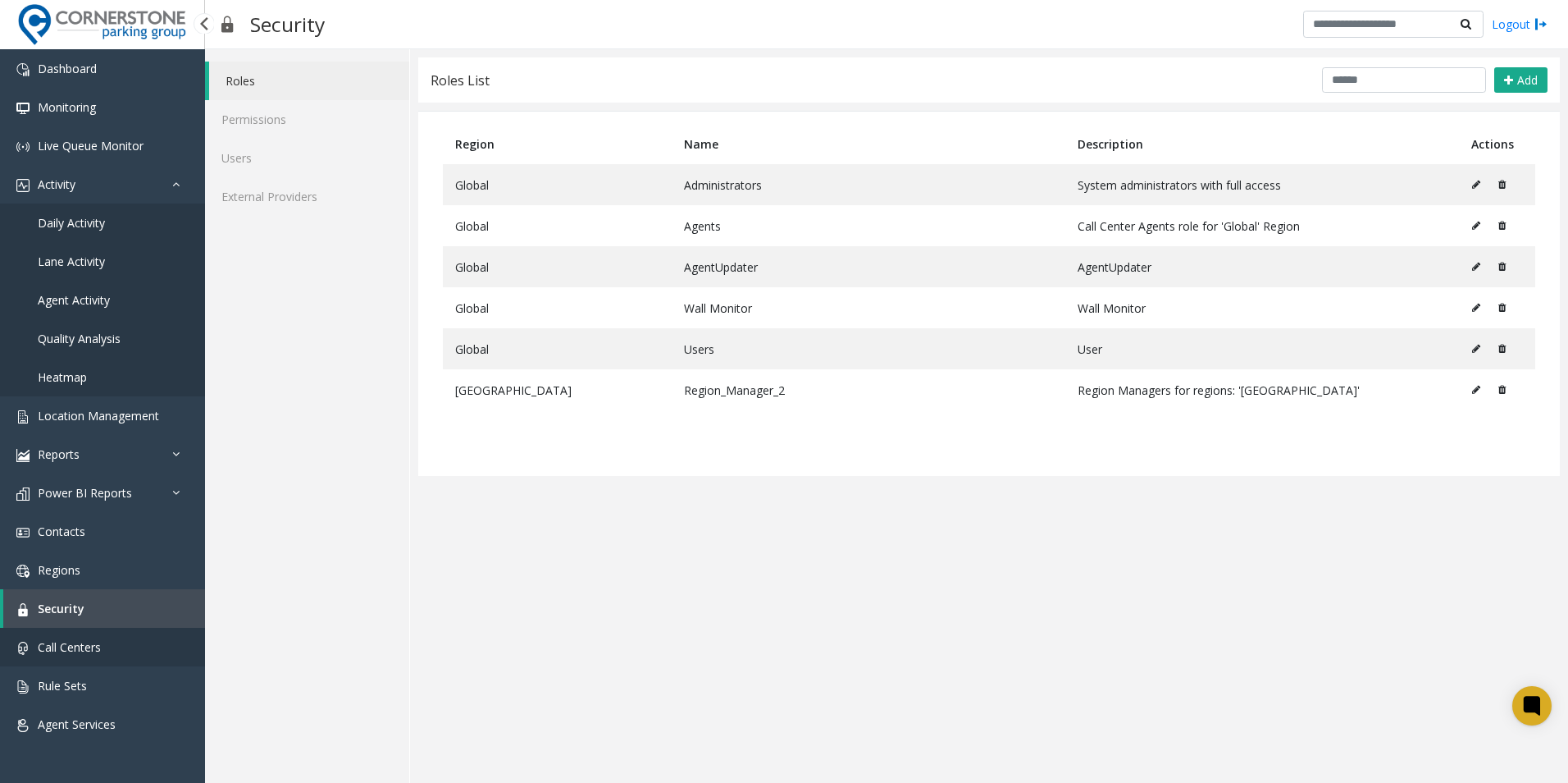
click at [94, 656] on link "Call Centers" at bounding box center [103, 647] width 205 height 39
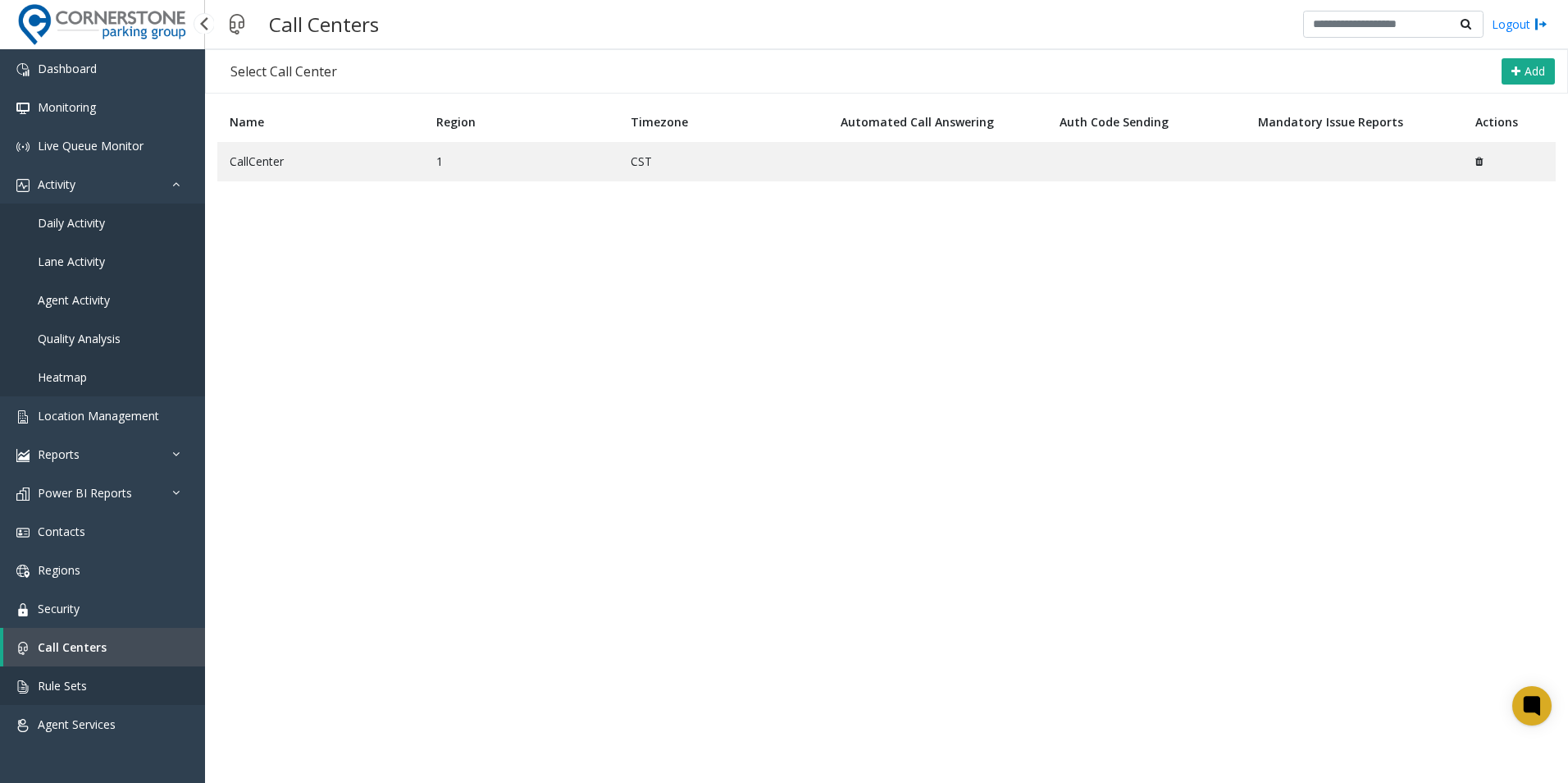
click at [106, 691] on link "Rule Sets" at bounding box center [103, 686] width 205 height 39
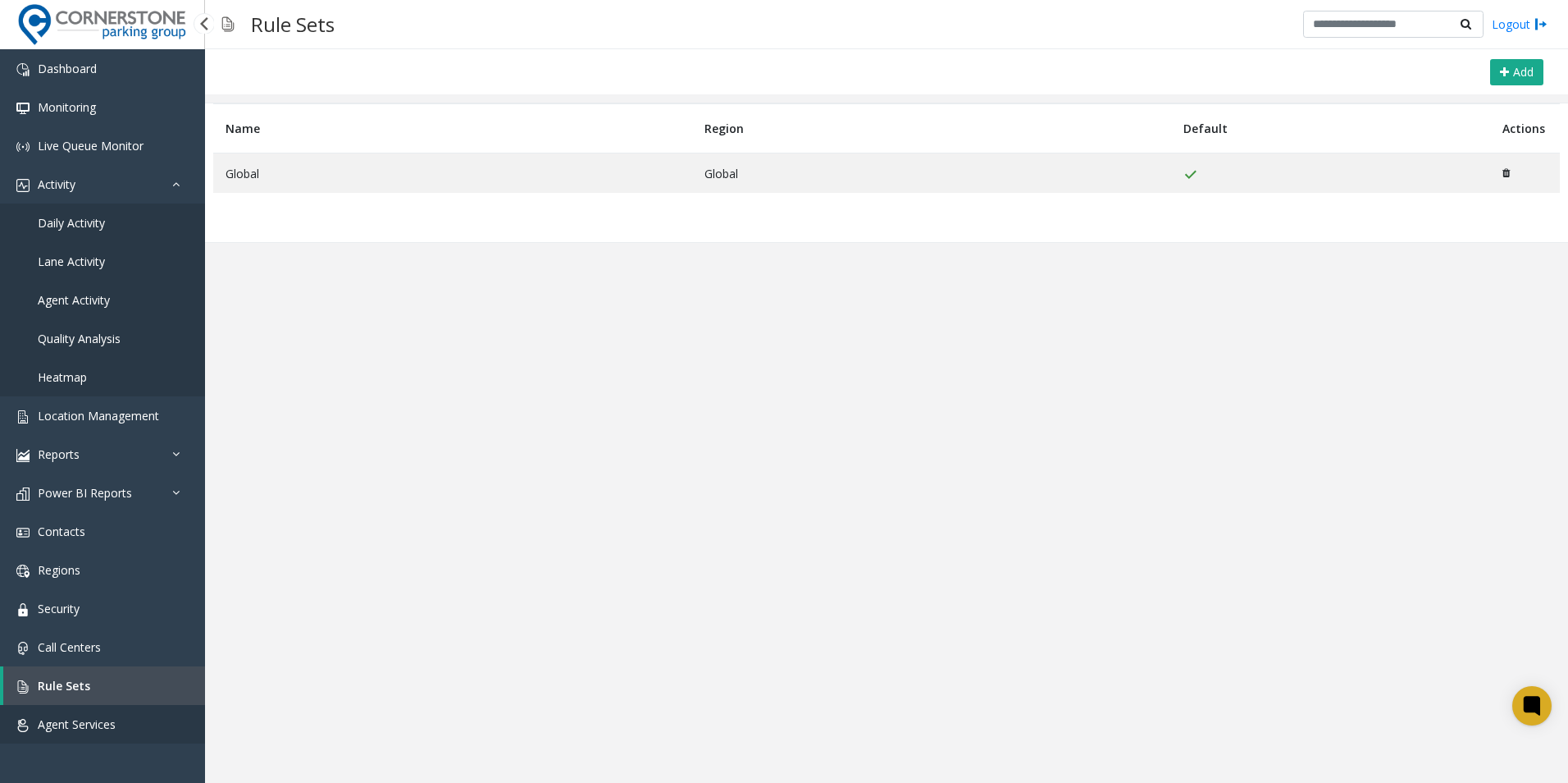
click at [117, 727] on link "Agent Services" at bounding box center [103, 725] width 205 height 39
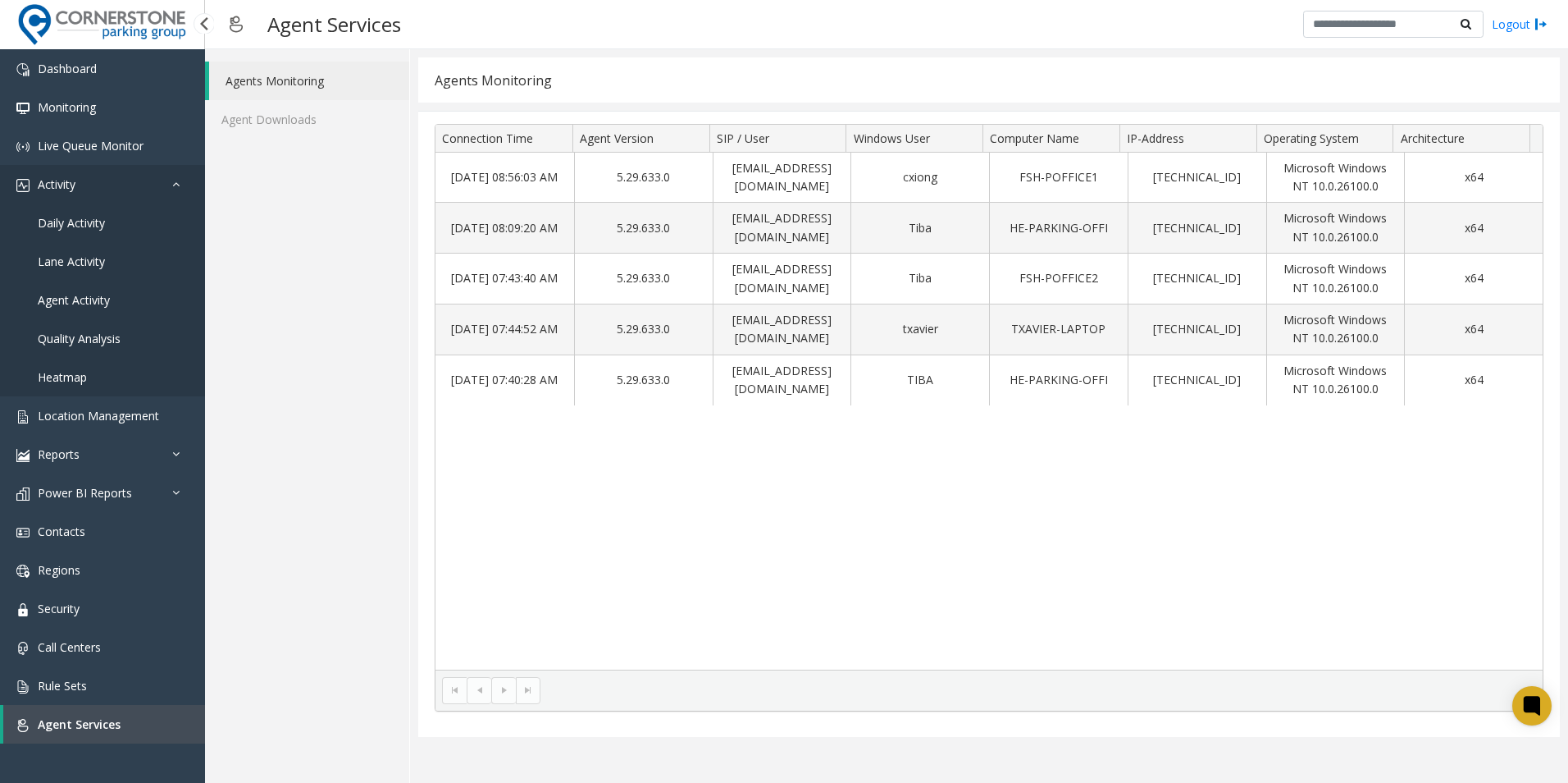
click at [179, 181] on icon at bounding box center [181, 183] width 17 height 12
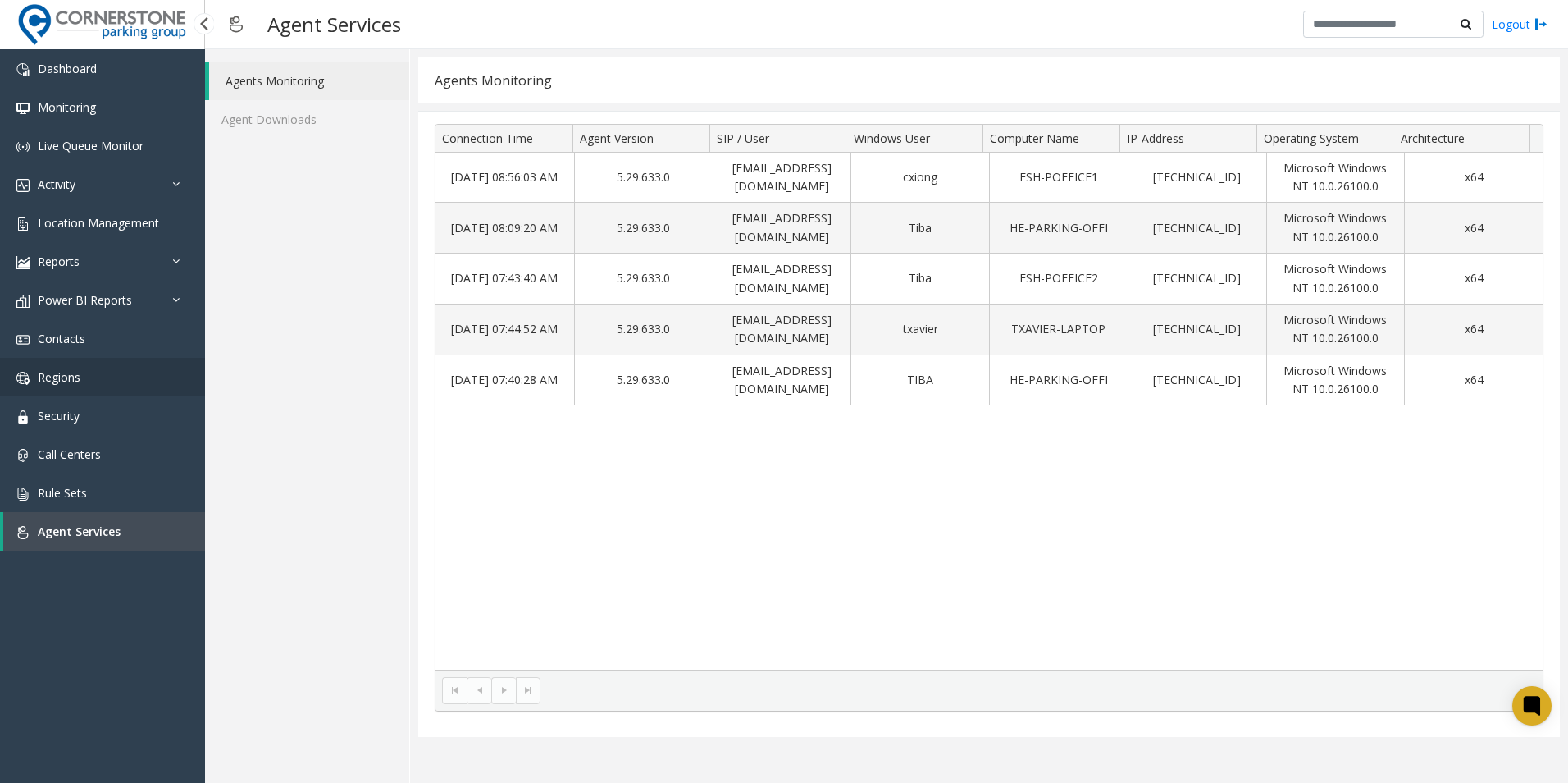
click at [103, 374] on link "Regions" at bounding box center [103, 377] width 205 height 39
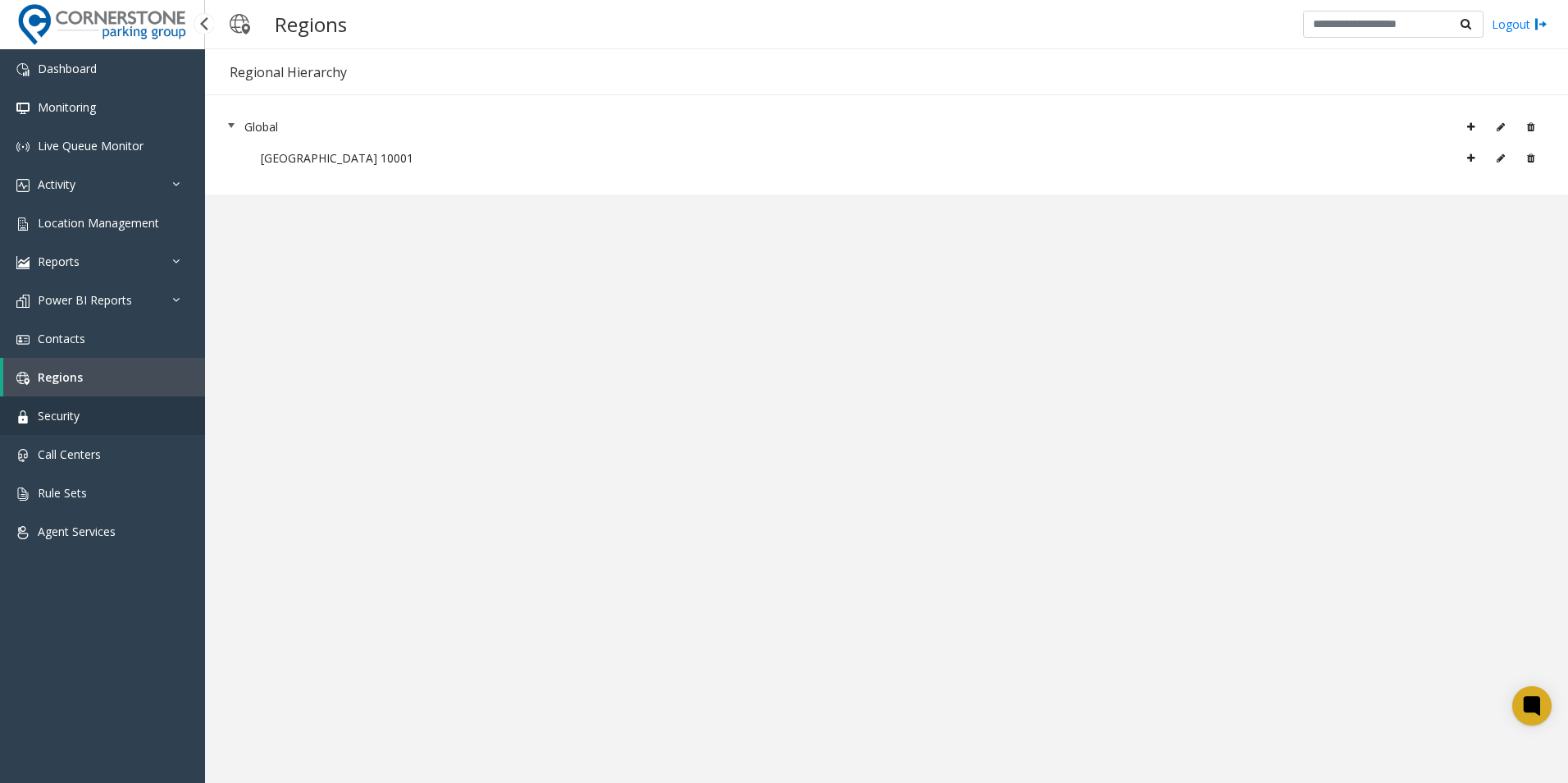
click at [118, 423] on link "Security" at bounding box center [103, 416] width 205 height 39
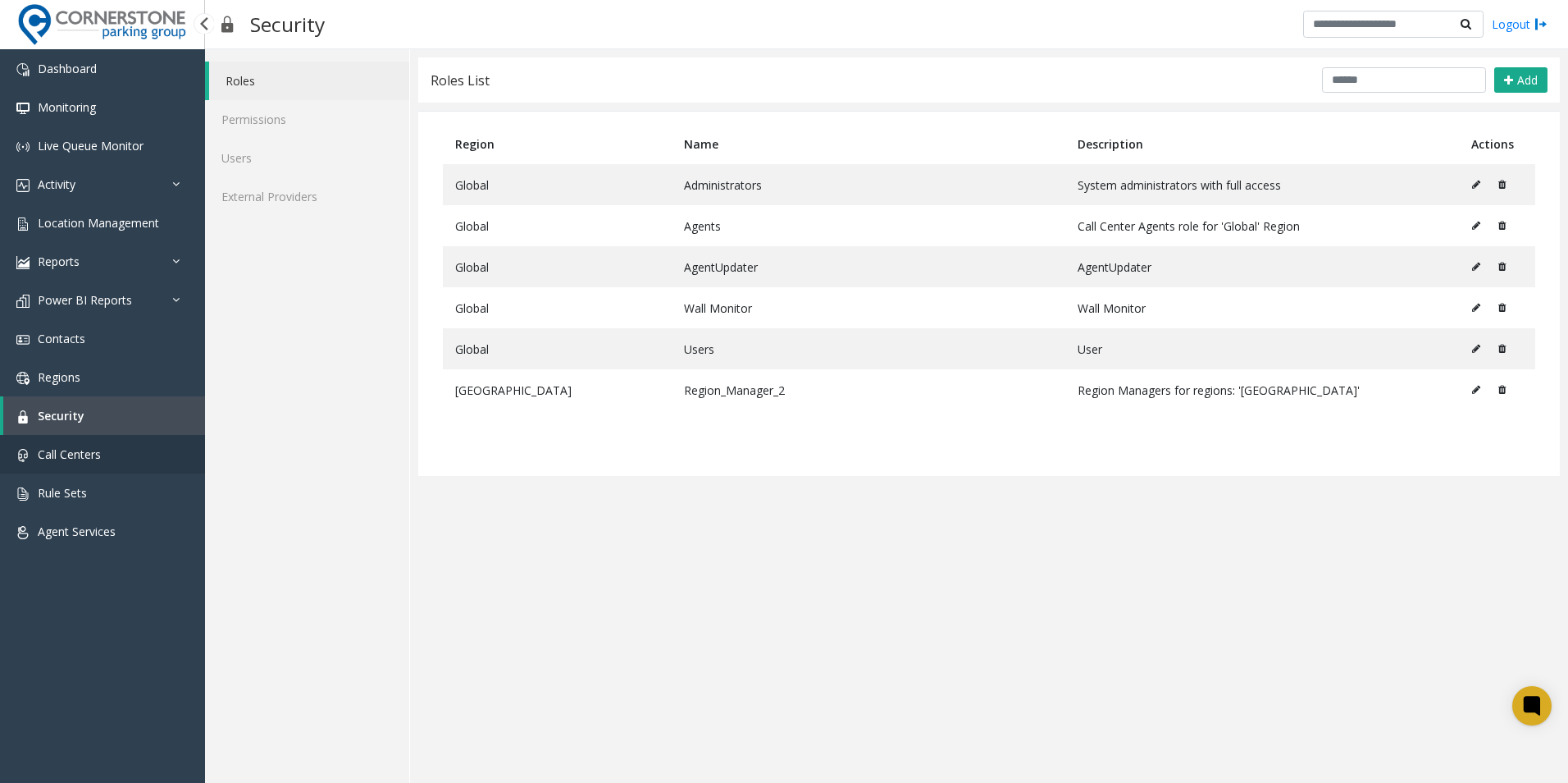
click at [105, 457] on link "Call Centers" at bounding box center [103, 454] width 205 height 39
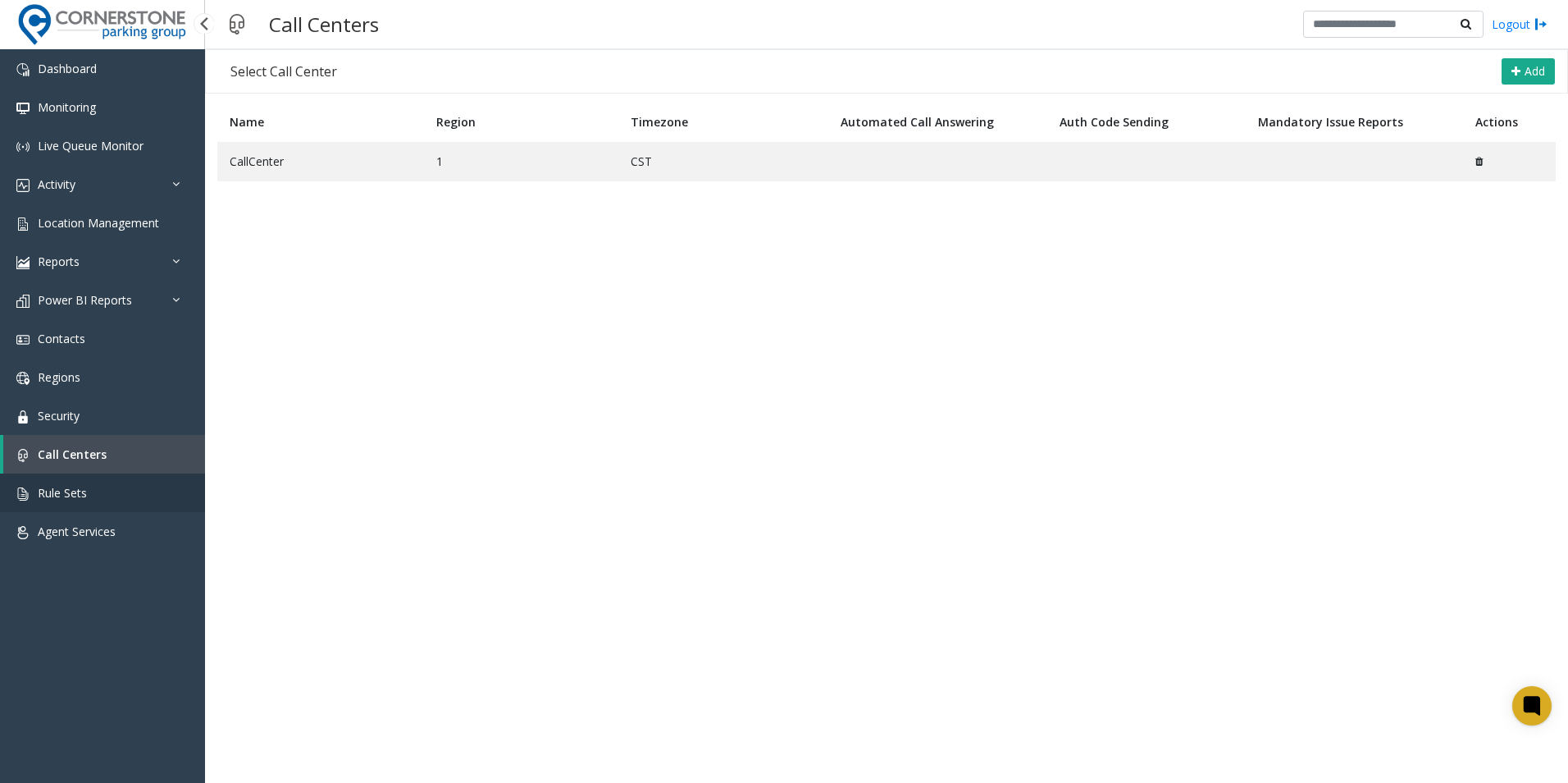
click at [97, 501] on link "Rule Sets" at bounding box center [103, 493] width 205 height 39
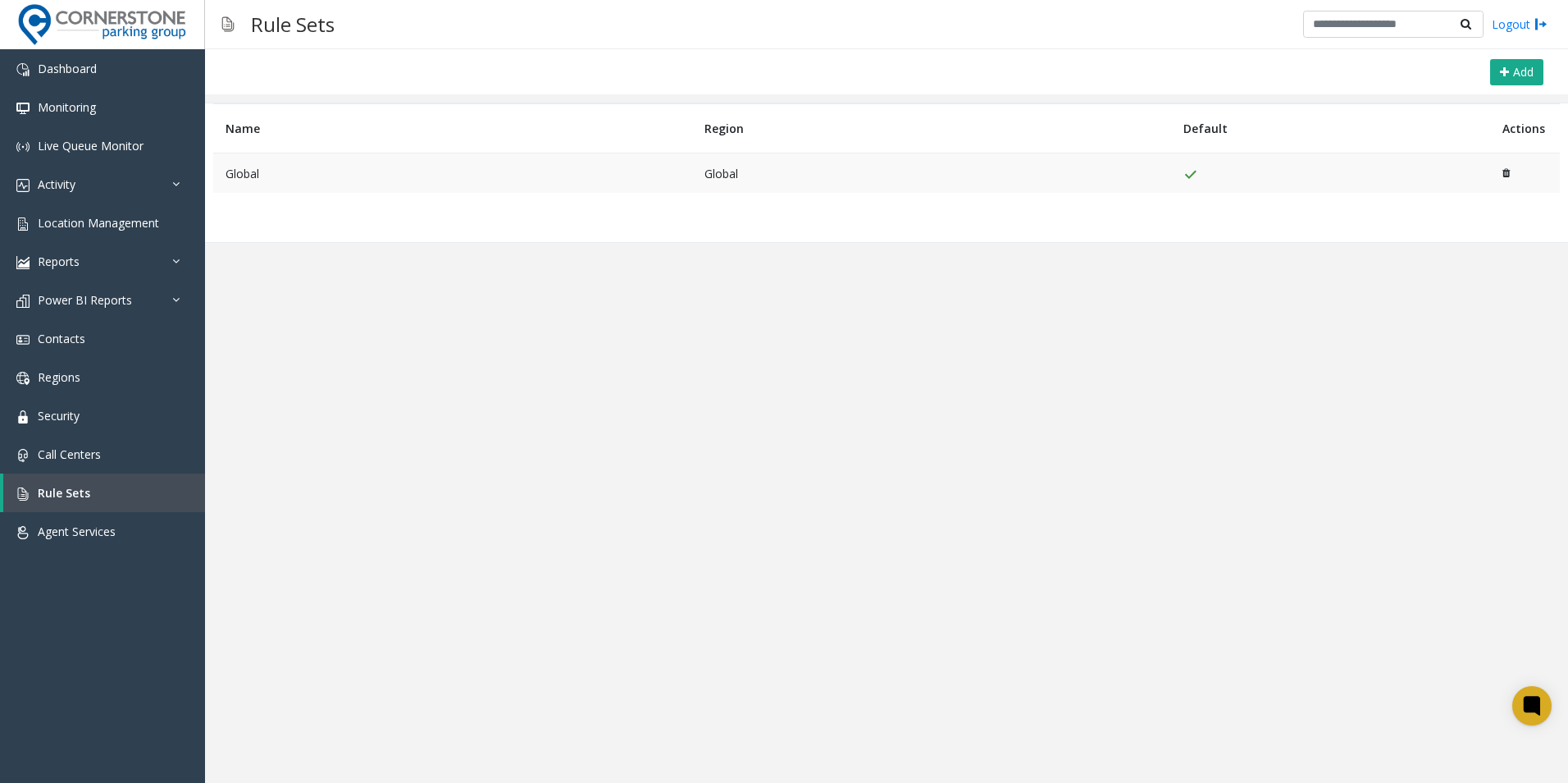
click at [434, 184] on td "Global" at bounding box center [452, 173] width 479 height 40
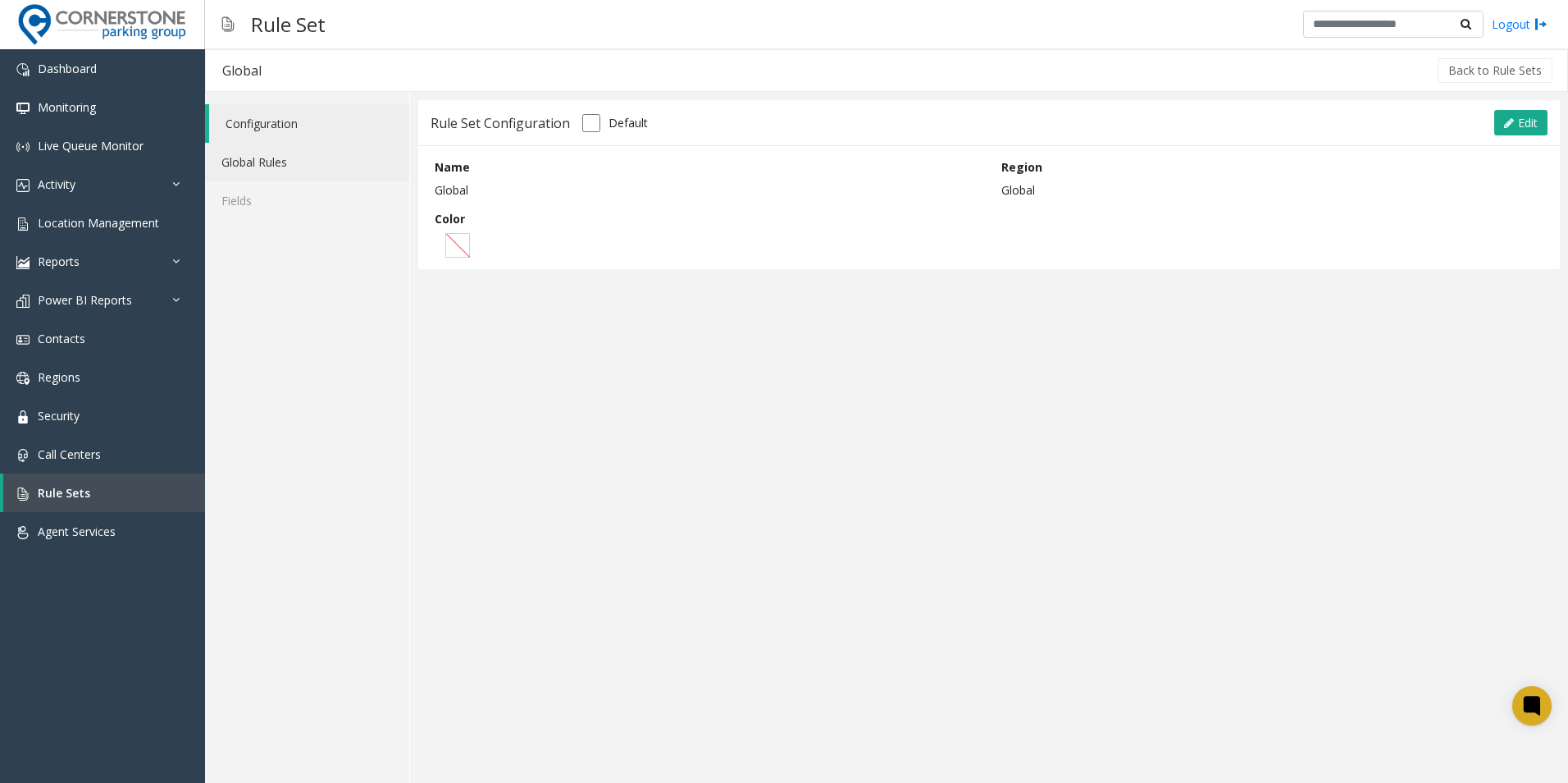
click at [328, 156] on link "Global Rules" at bounding box center [307, 162] width 205 height 39
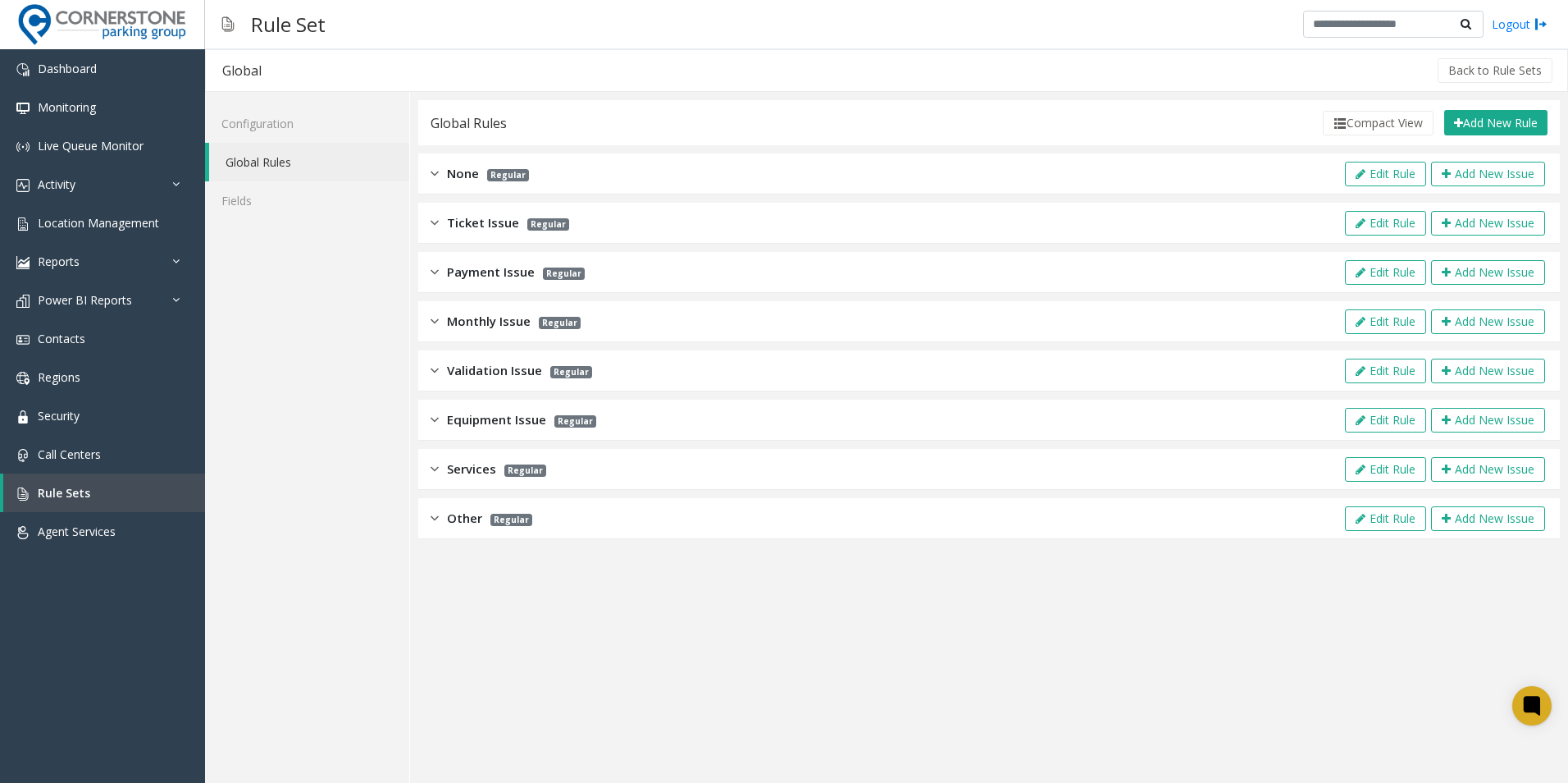
click at [463, 226] on span "Ticket Issue" at bounding box center [483, 222] width 73 height 19
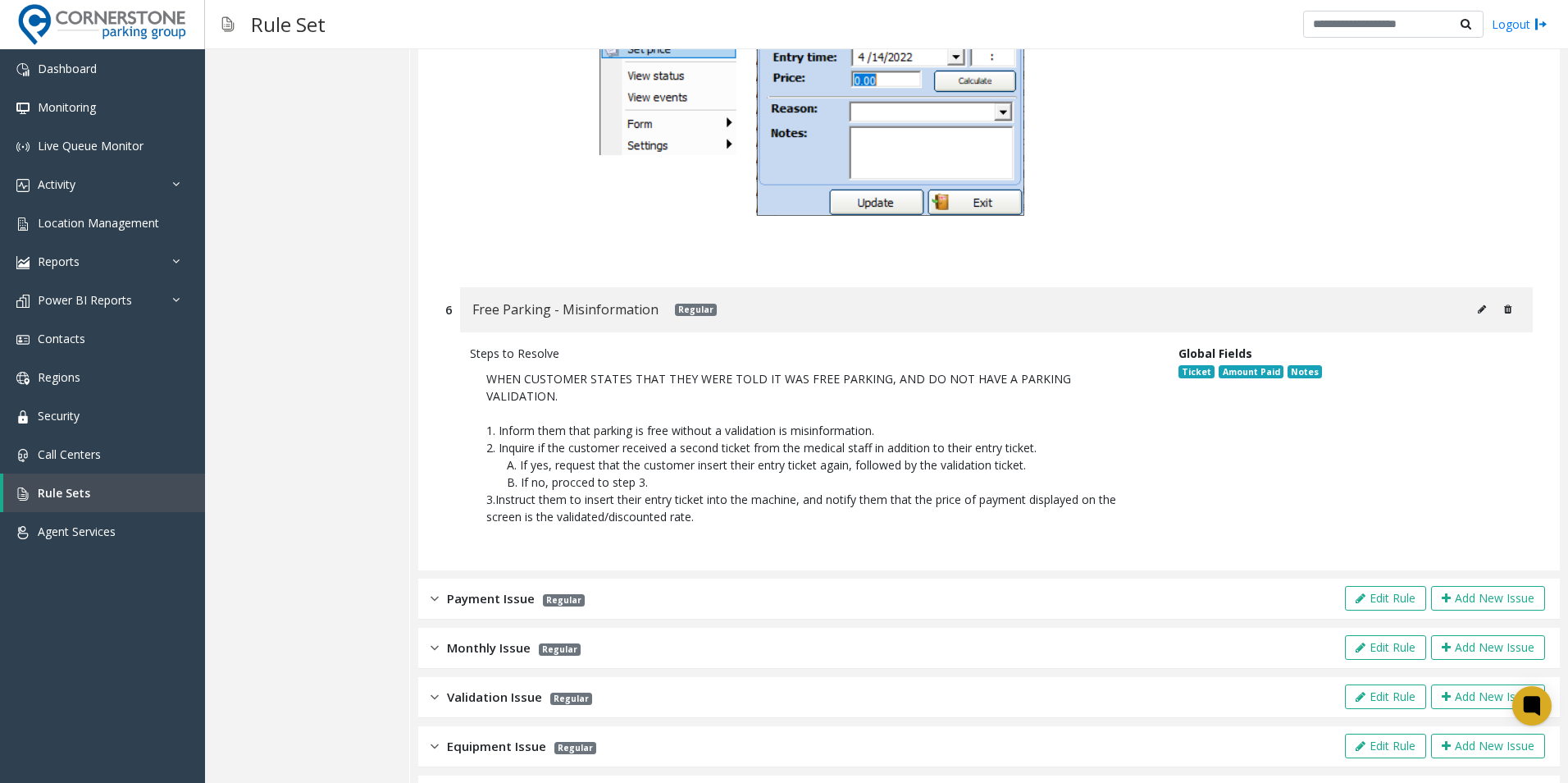
scroll to position [3557, 0]
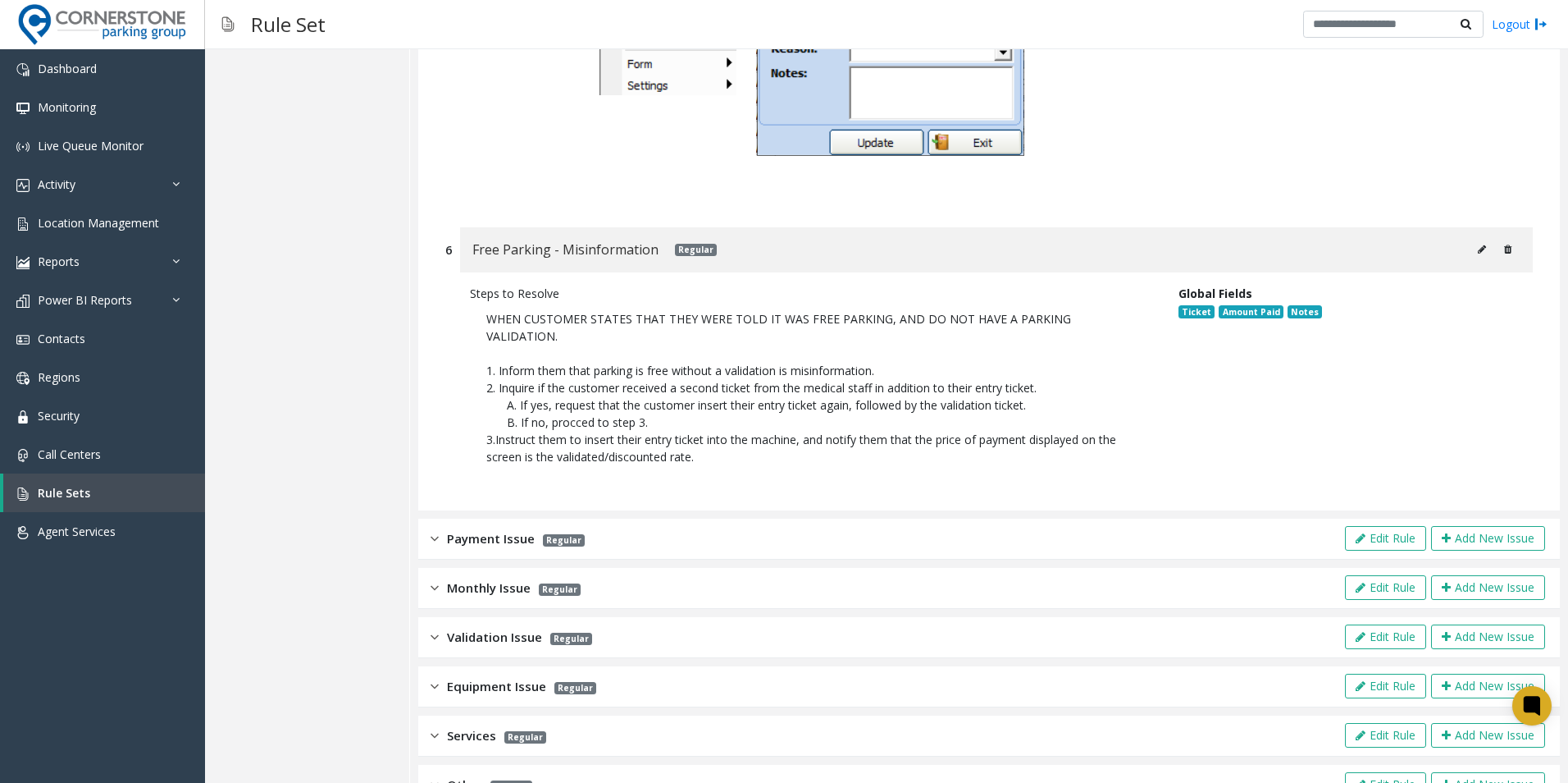
click at [443, 530] on div "Payment Issue Regular" at bounding box center [507, 539] width 154 height 19
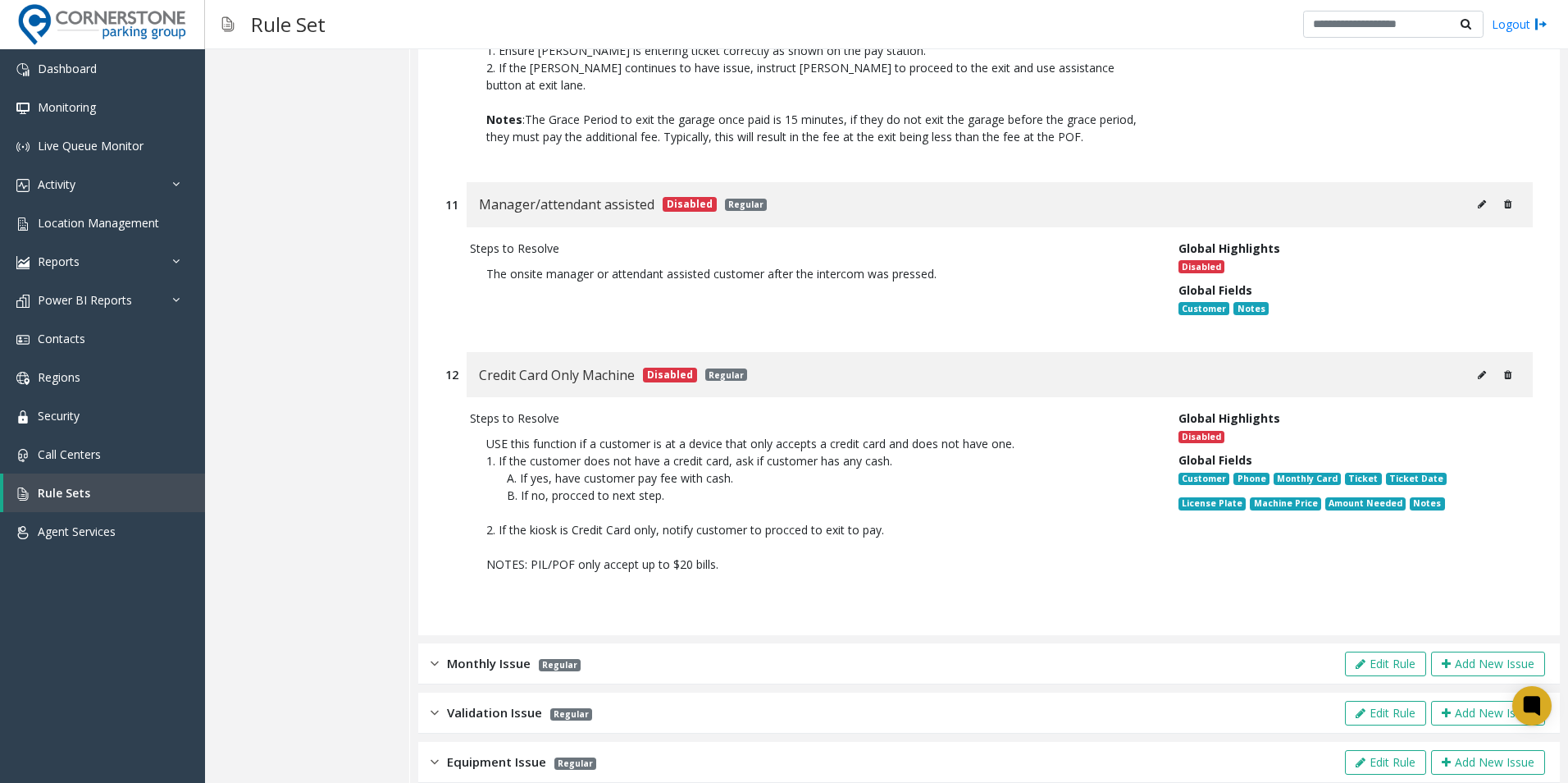
scroll to position [6308, 0]
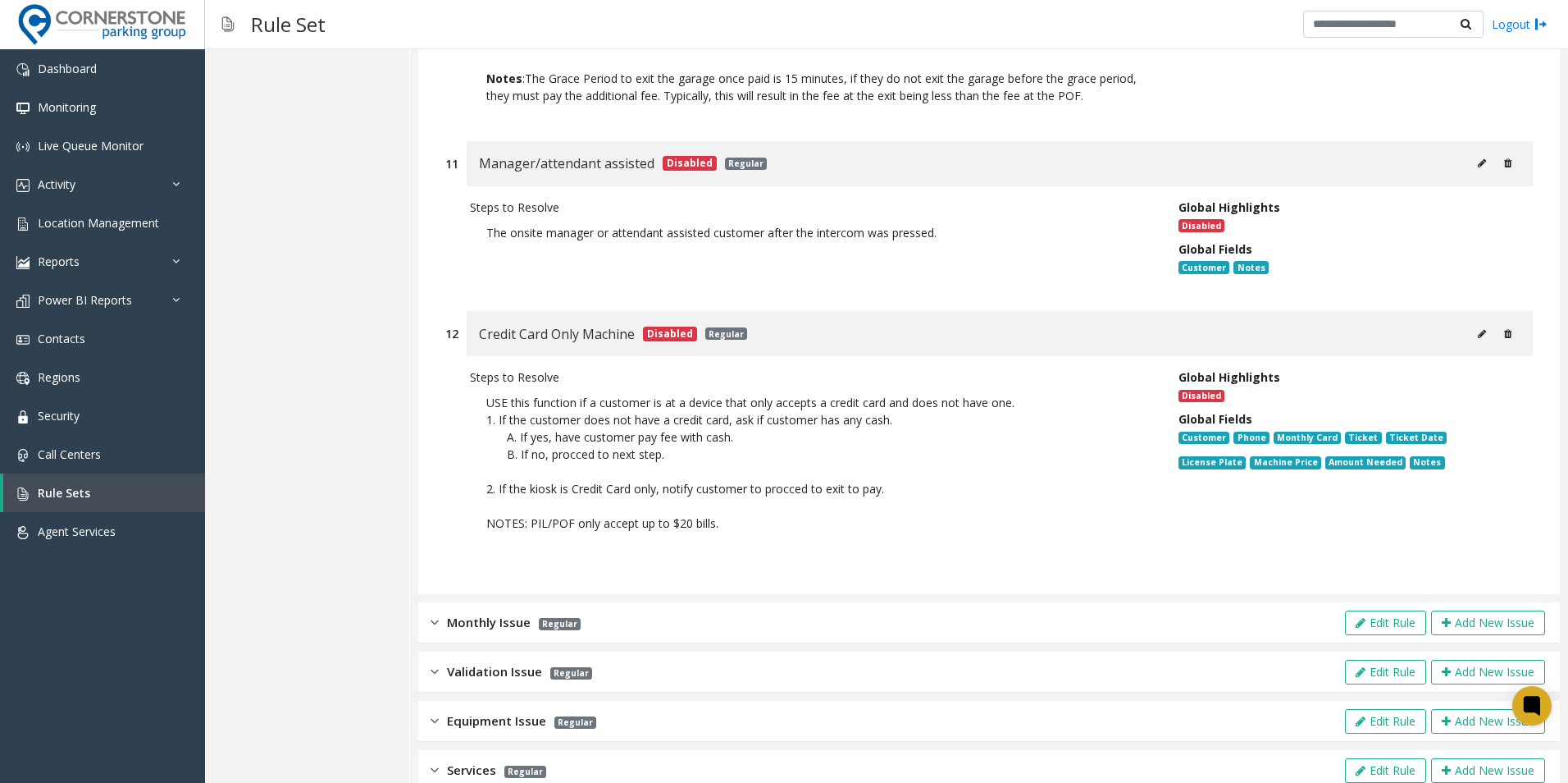
click at [451, 711] on span "Equipment Issue" at bounding box center [497, 720] width 99 height 19
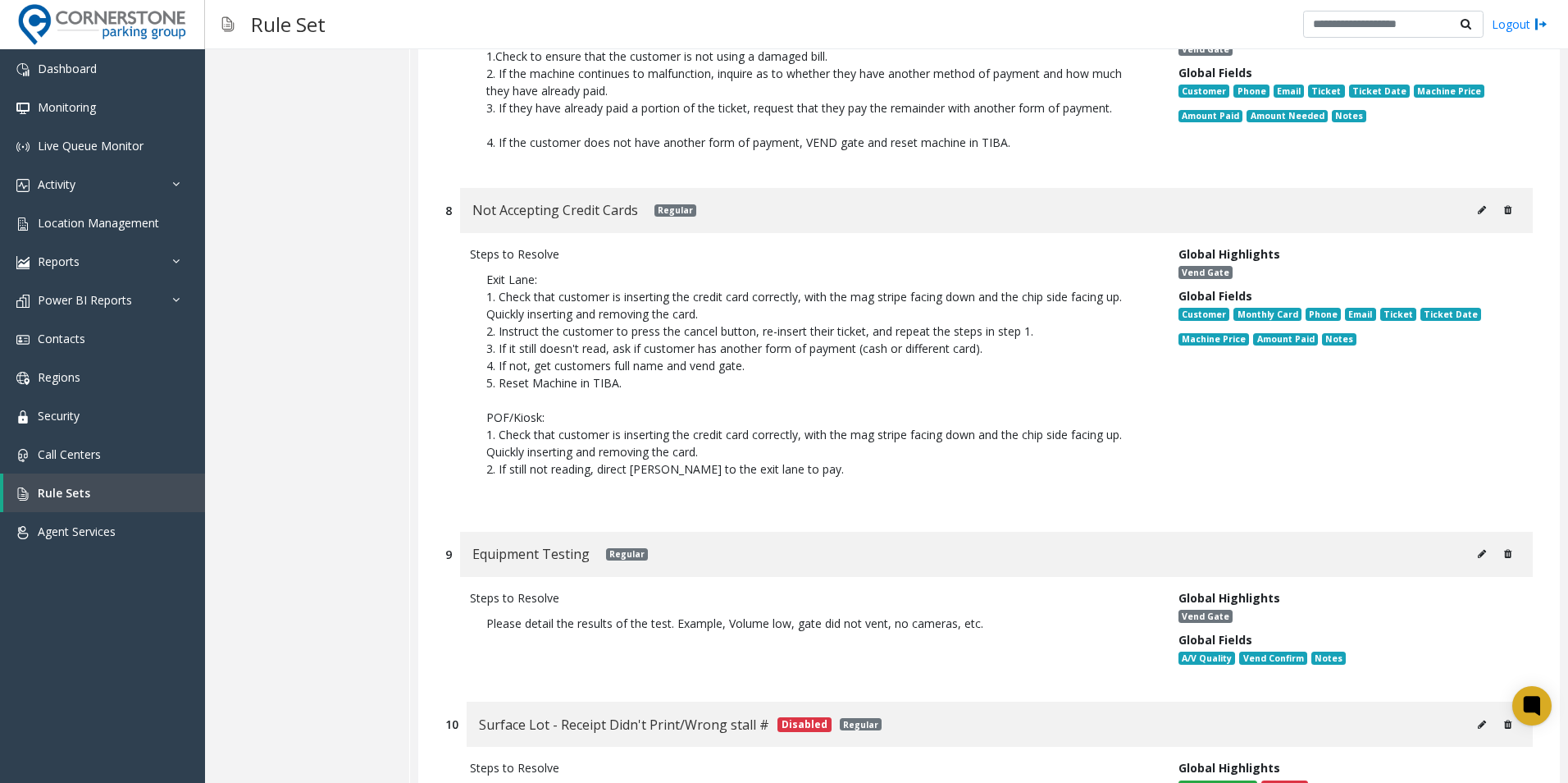
scroll to position [9345, 0]
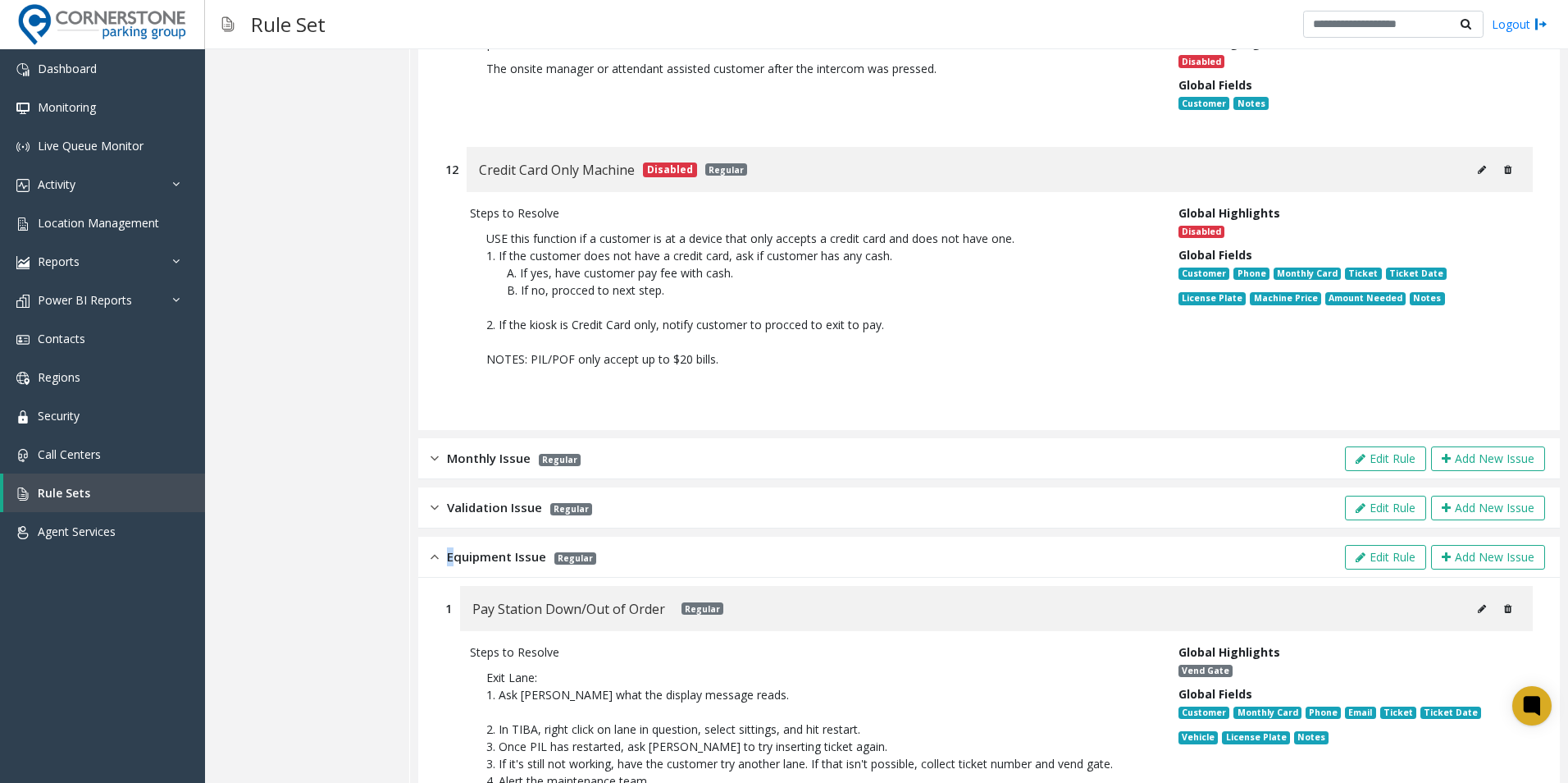
click at [436, 547] on img at bounding box center [434, 556] width 8 height 19
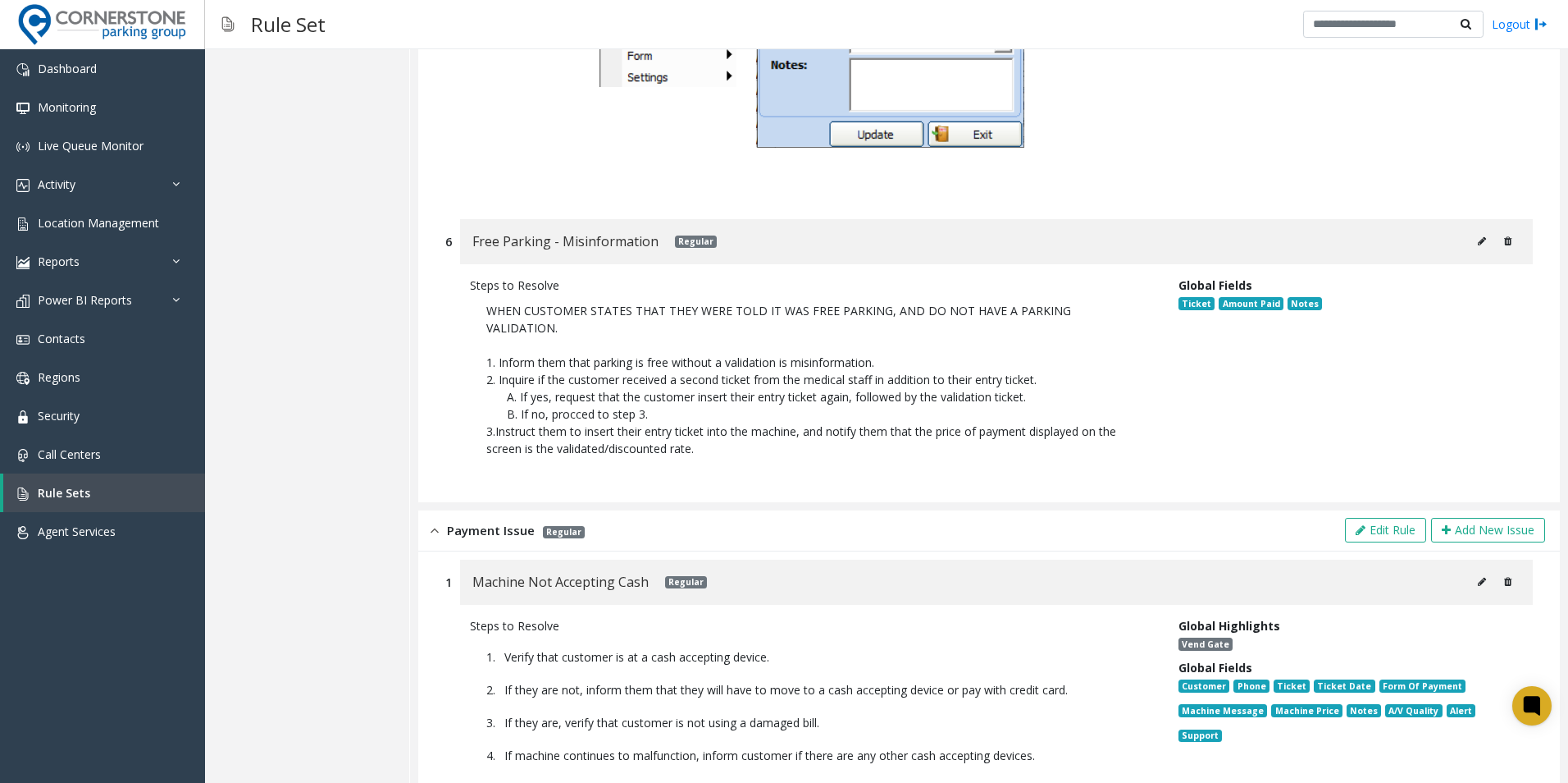
scroll to position [3518, 0]
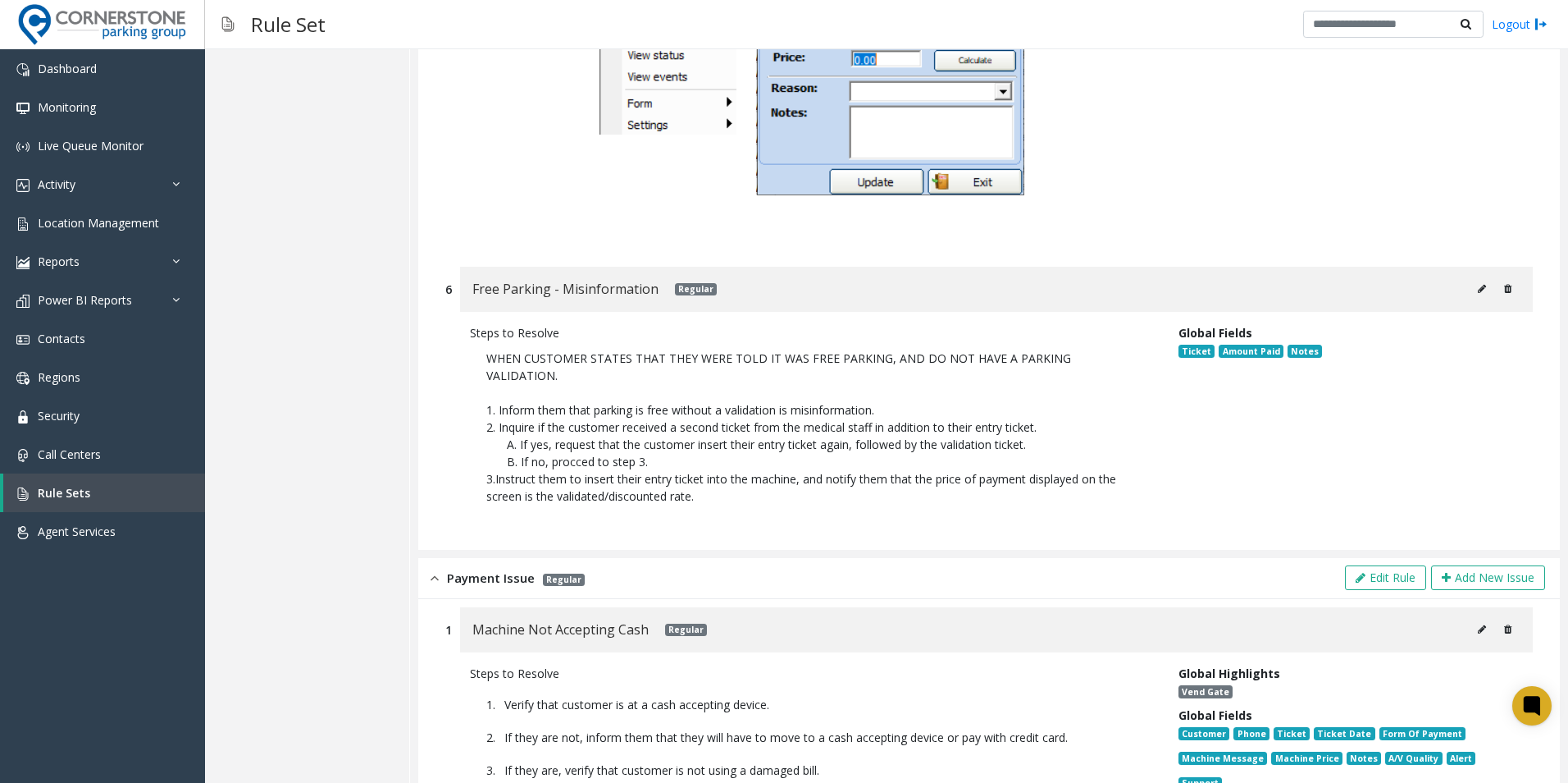
click at [447, 569] on span "Payment Issue" at bounding box center [490, 578] width 88 height 19
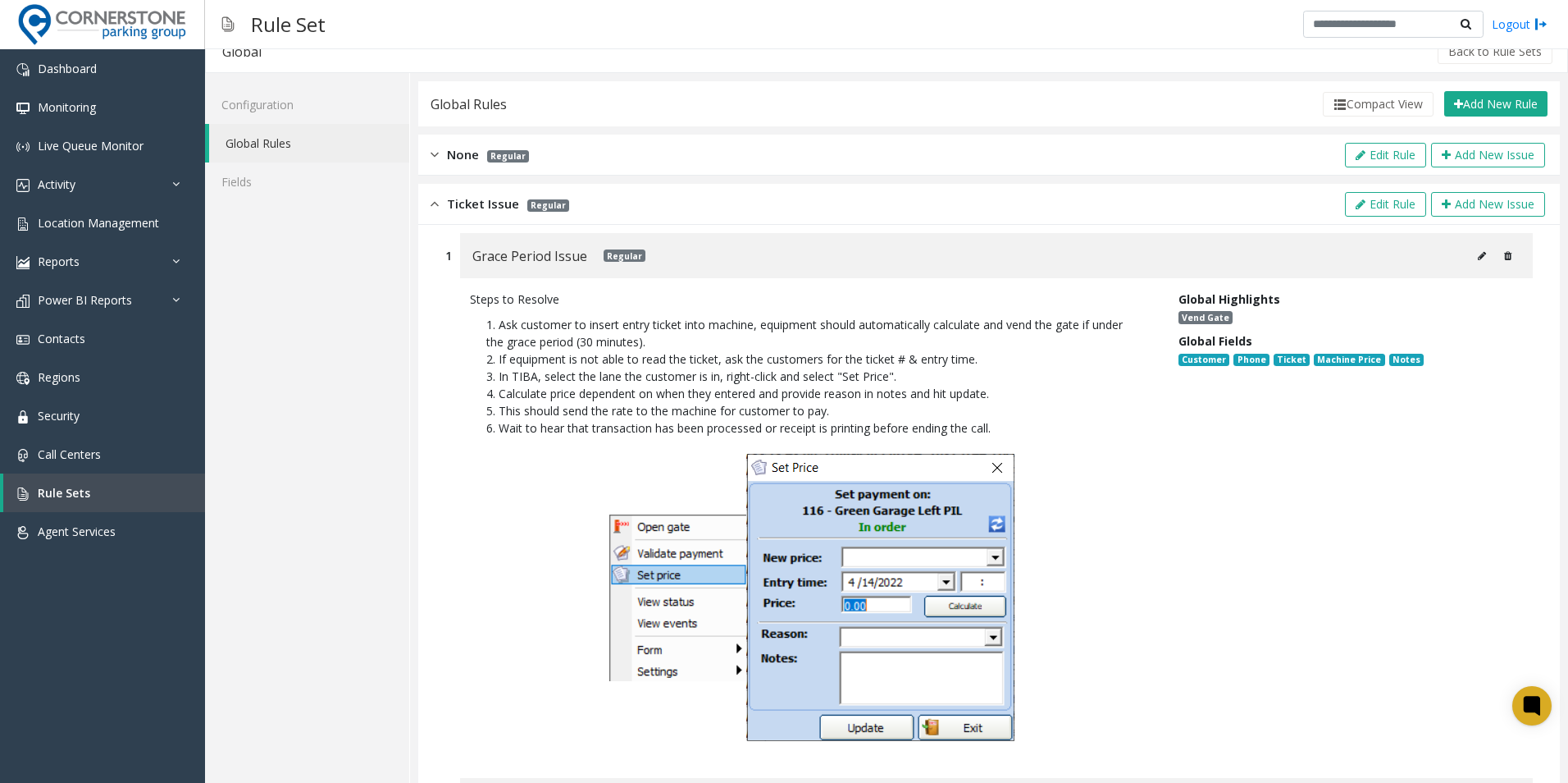
scroll to position [0, 0]
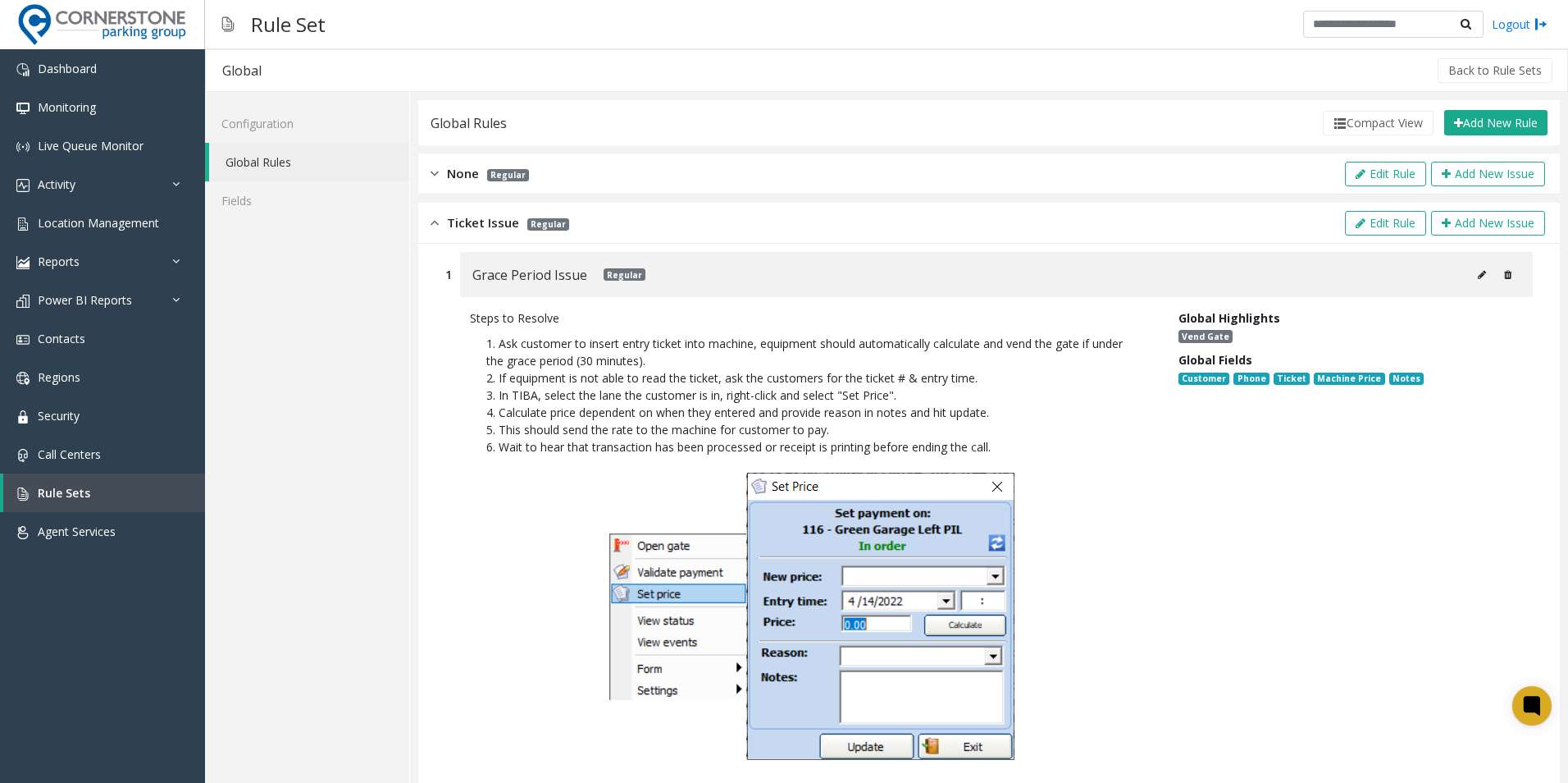
click at [437, 214] on img at bounding box center [434, 222] width 8 height 19
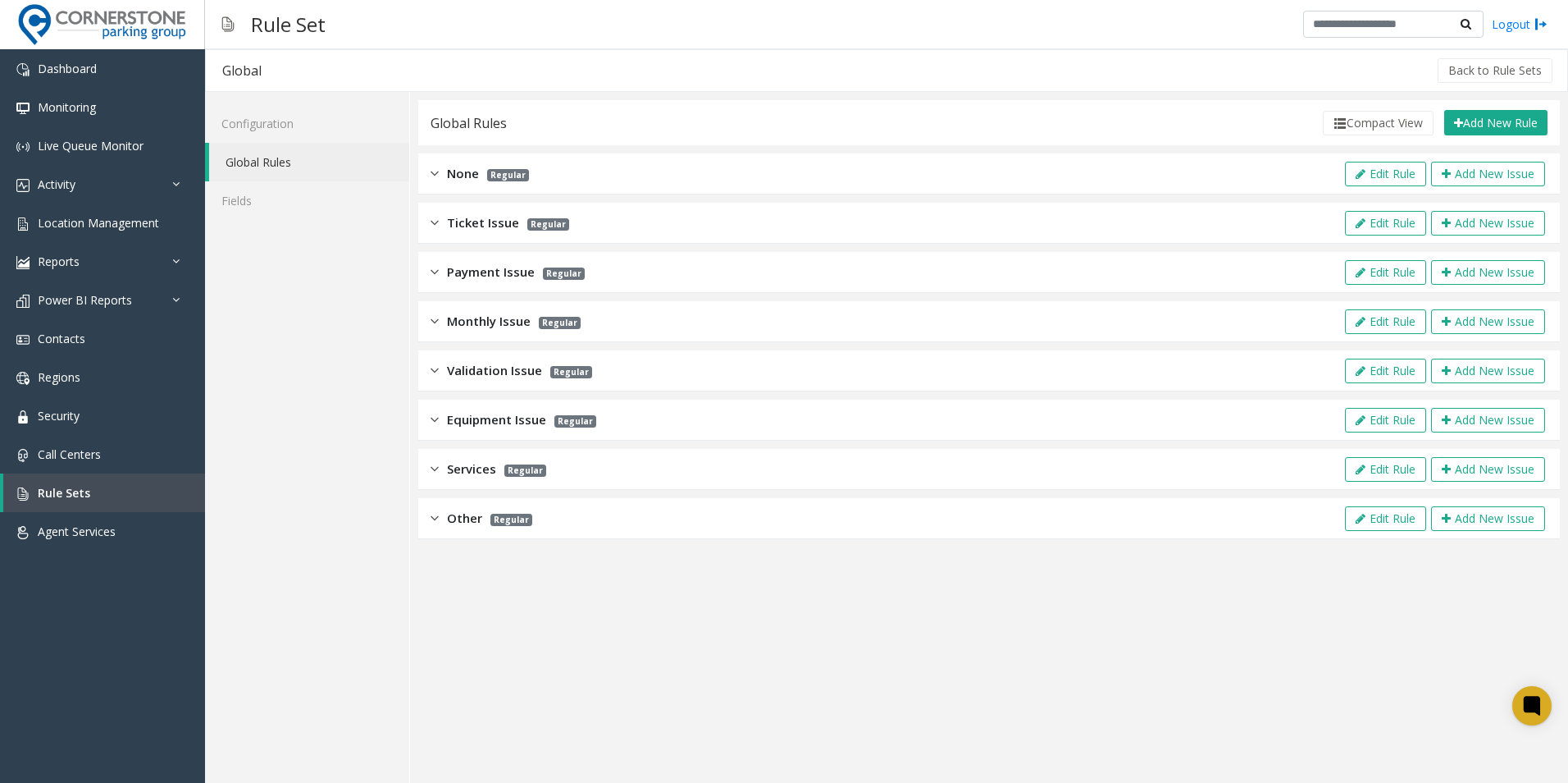
click at [448, 179] on span "None" at bounding box center [463, 173] width 32 height 19
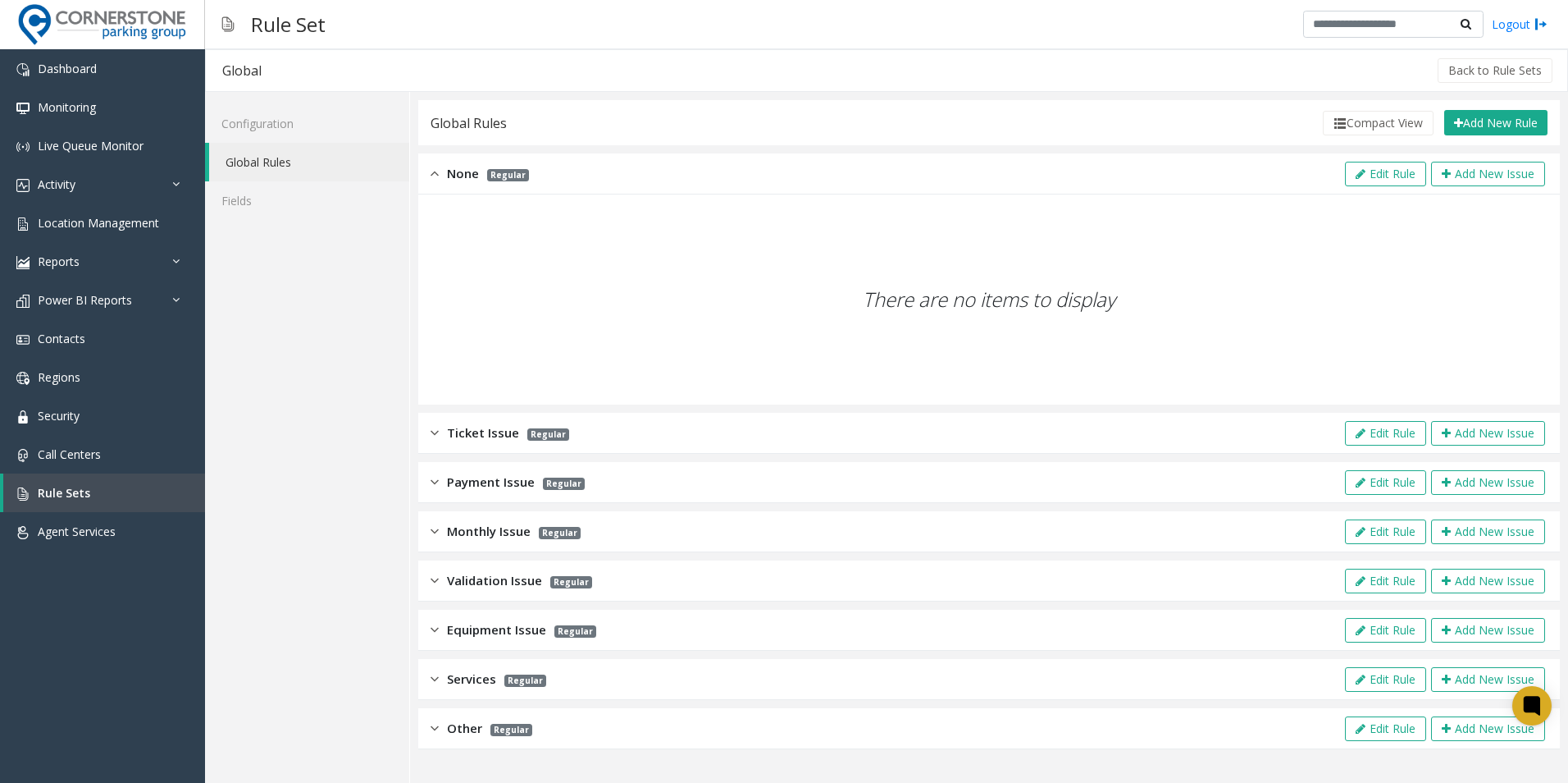
click at [436, 174] on img at bounding box center [434, 173] width 8 height 19
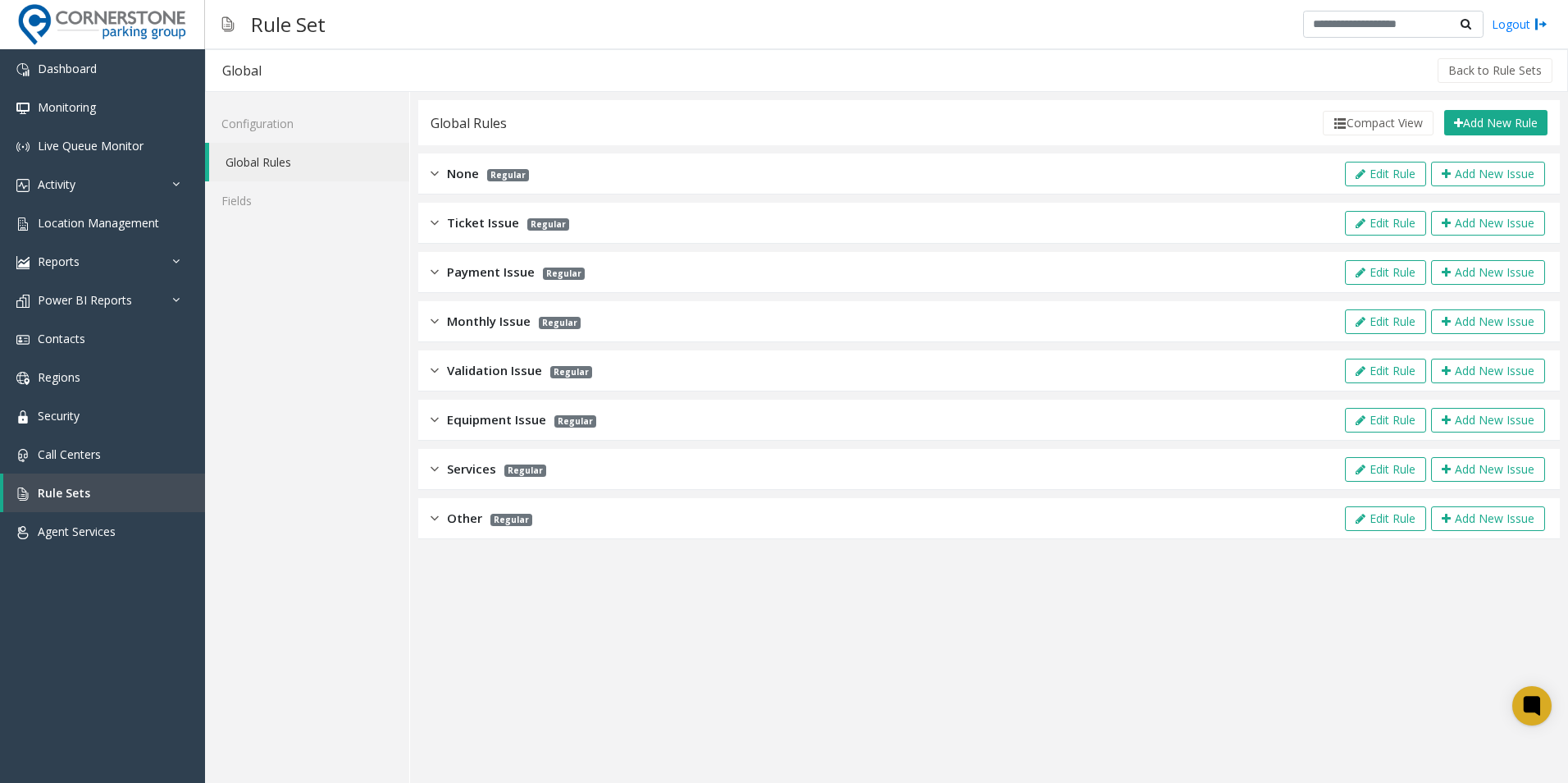
click at [459, 504] on div "Other Regular Edit Rule Add New Issue" at bounding box center [990, 518] width 1142 height 41
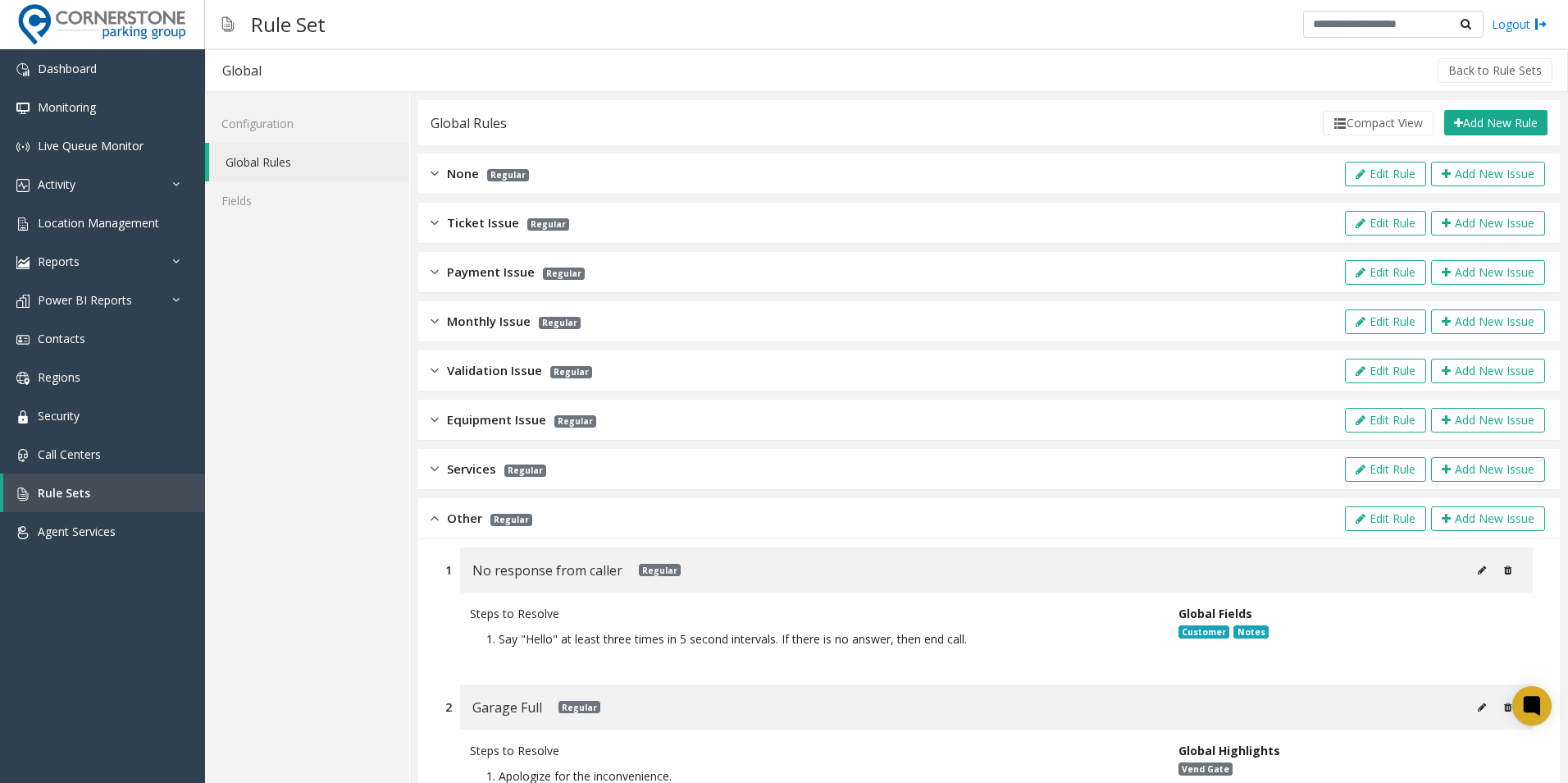
click at [438, 516] on img at bounding box center [434, 517] width 8 height 19
